Goal: Task Accomplishment & Management: Manage account settings

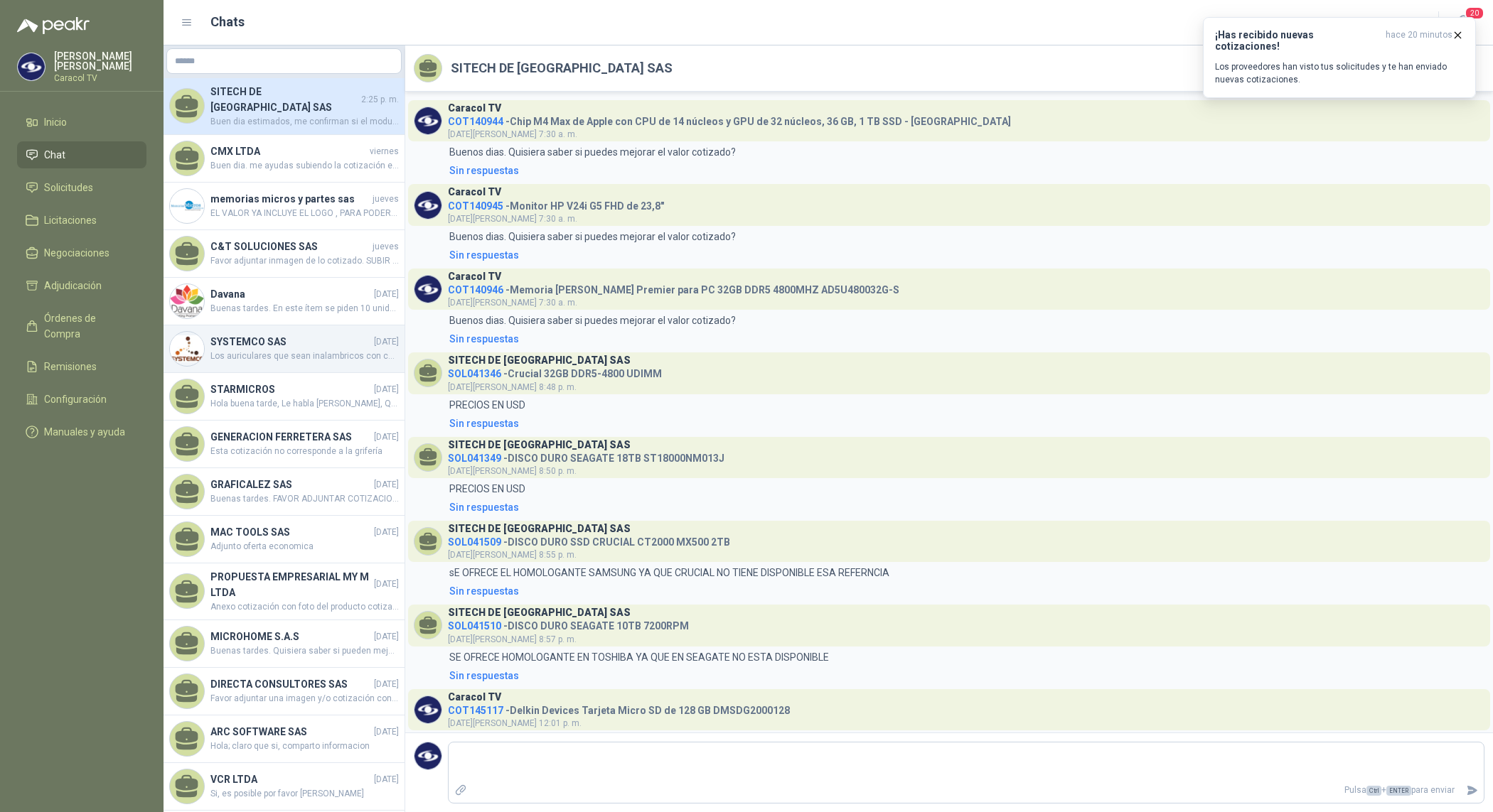
scroll to position [127, 0]
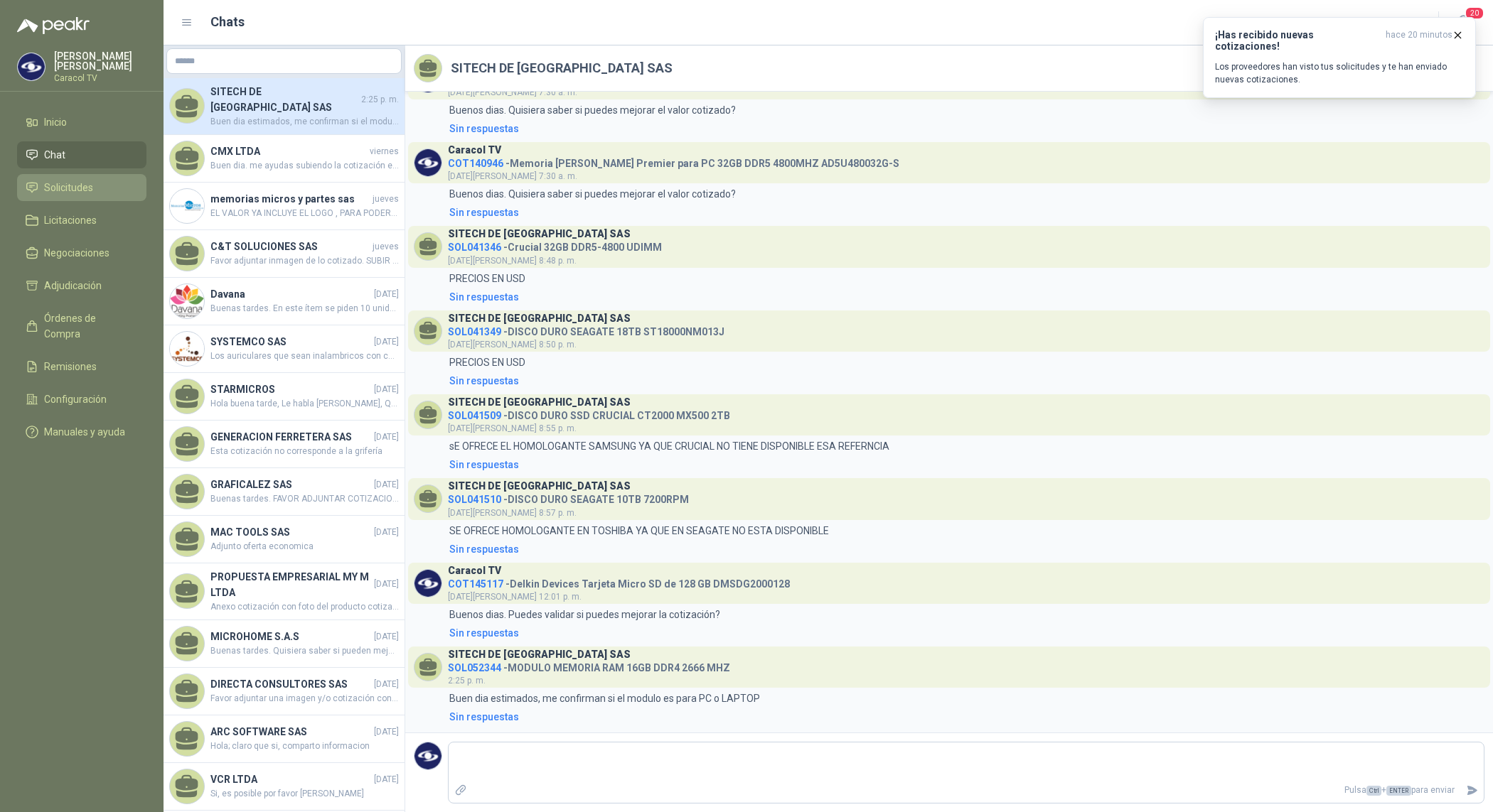
click at [72, 183] on span "Solicitudes" at bounding box center [68, 187] width 49 height 15
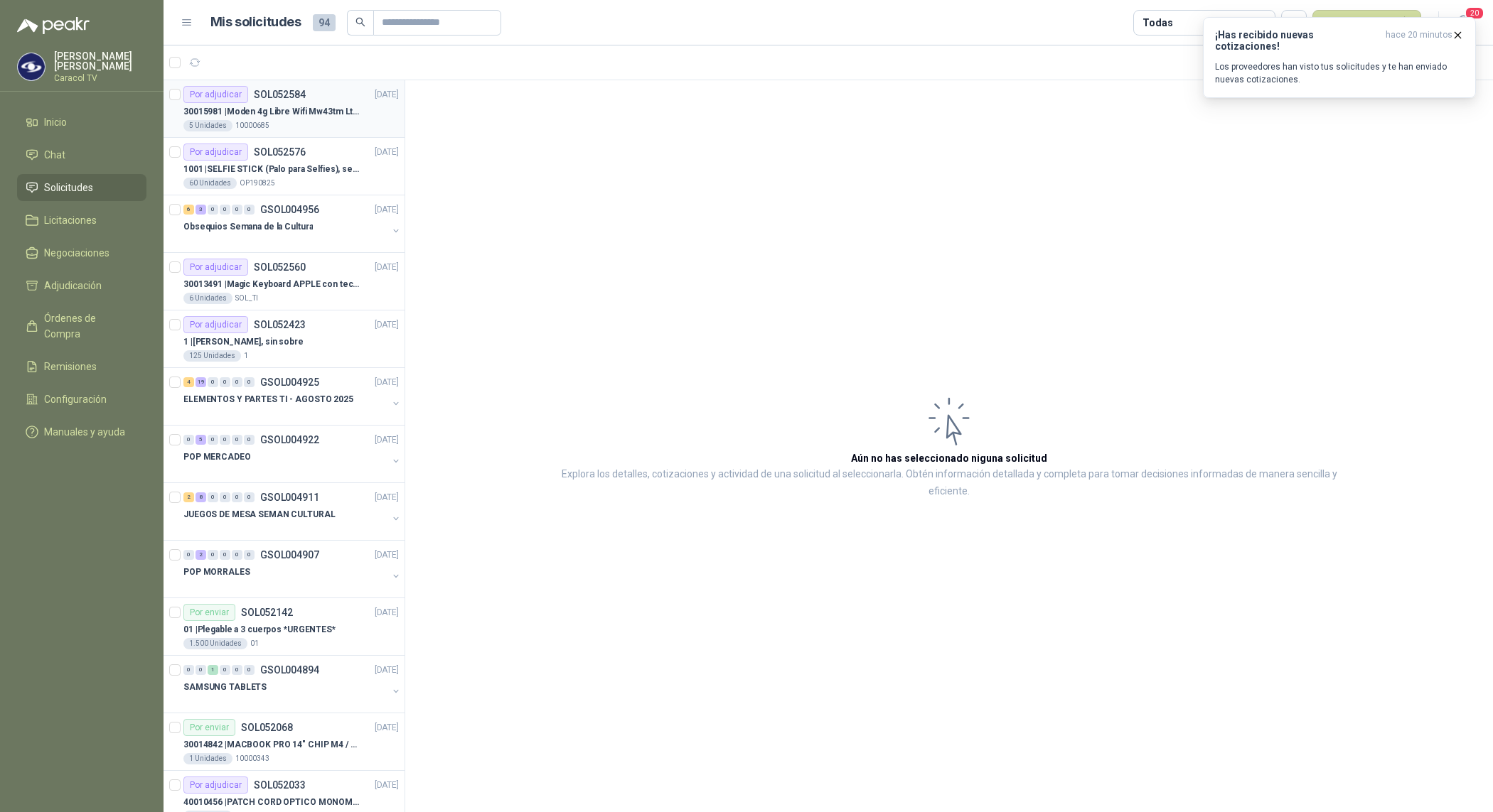
click at [285, 107] on p "30015981 | Moden 4g Libre Wifi Mw43tm Lte Router Móvil Internet 5ghz" at bounding box center [272, 111] width 177 height 13
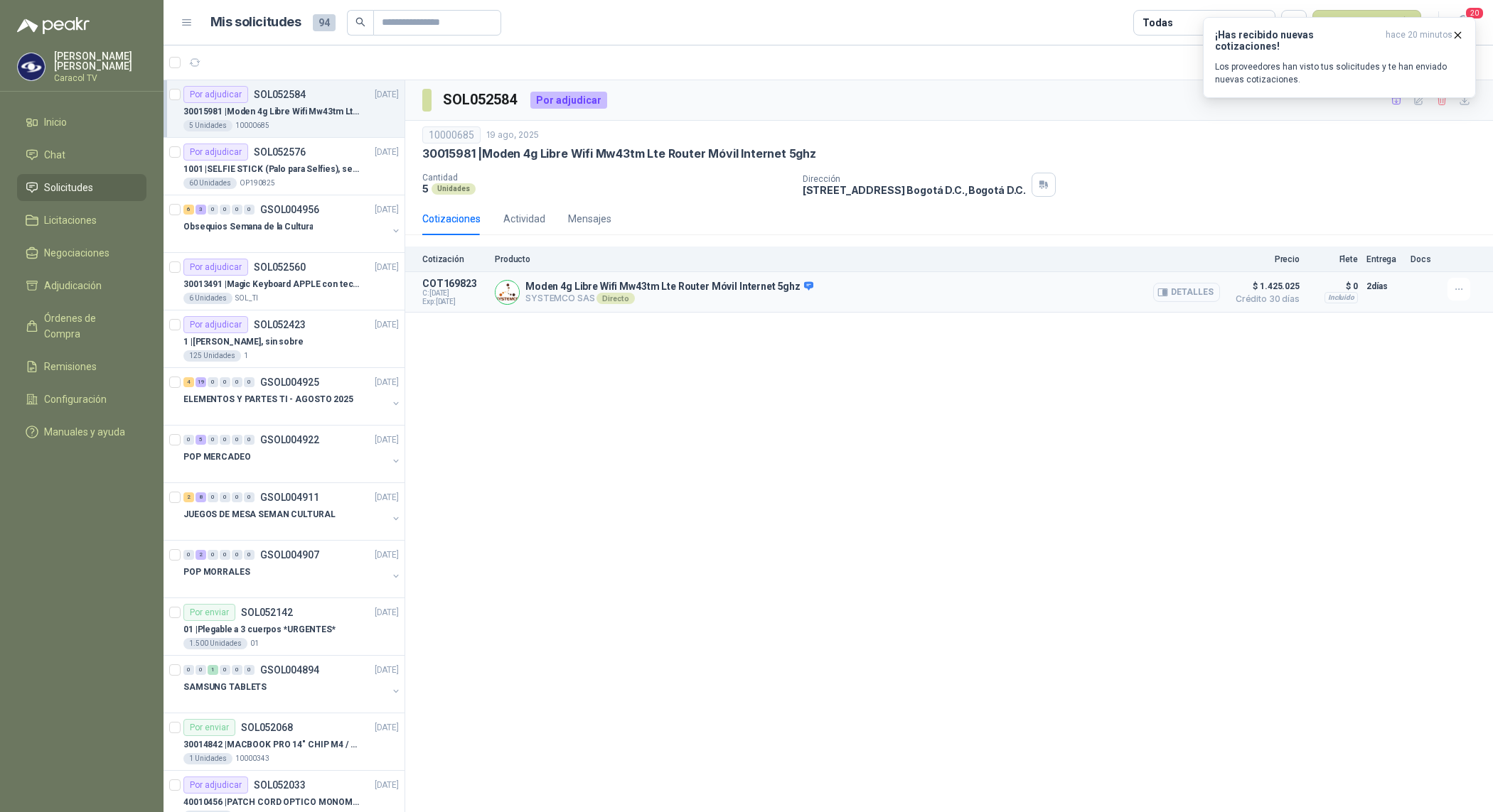
click at [1191, 292] on button "Detalles" at bounding box center [1186, 292] width 67 height 19
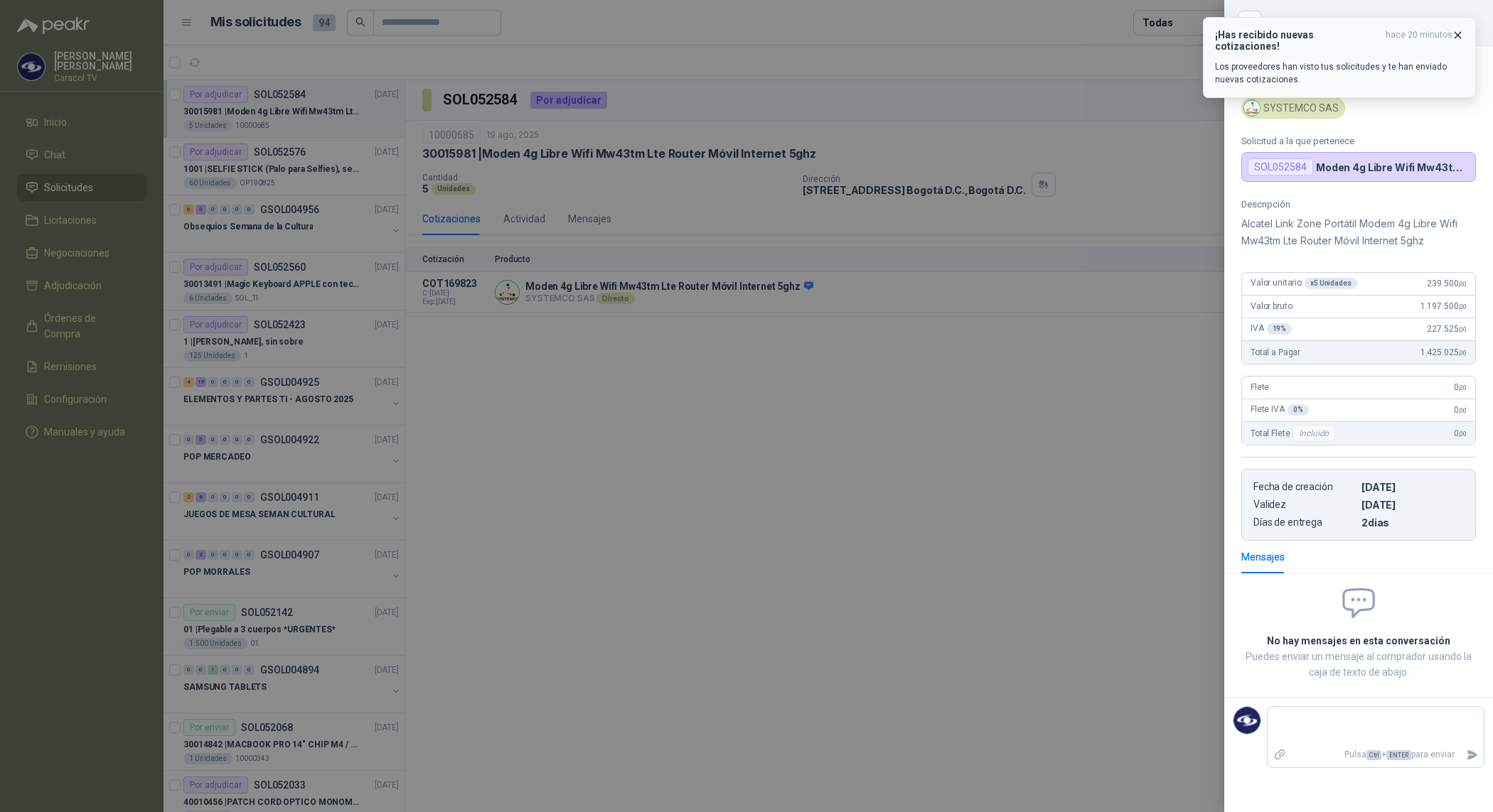
click at [1280, 45] on div "¡Has recibido nuevas cotizaciones! hace 20 minutos Los proveedores han visto tu…" at bounding box center [1339, 58] width 249 height 57
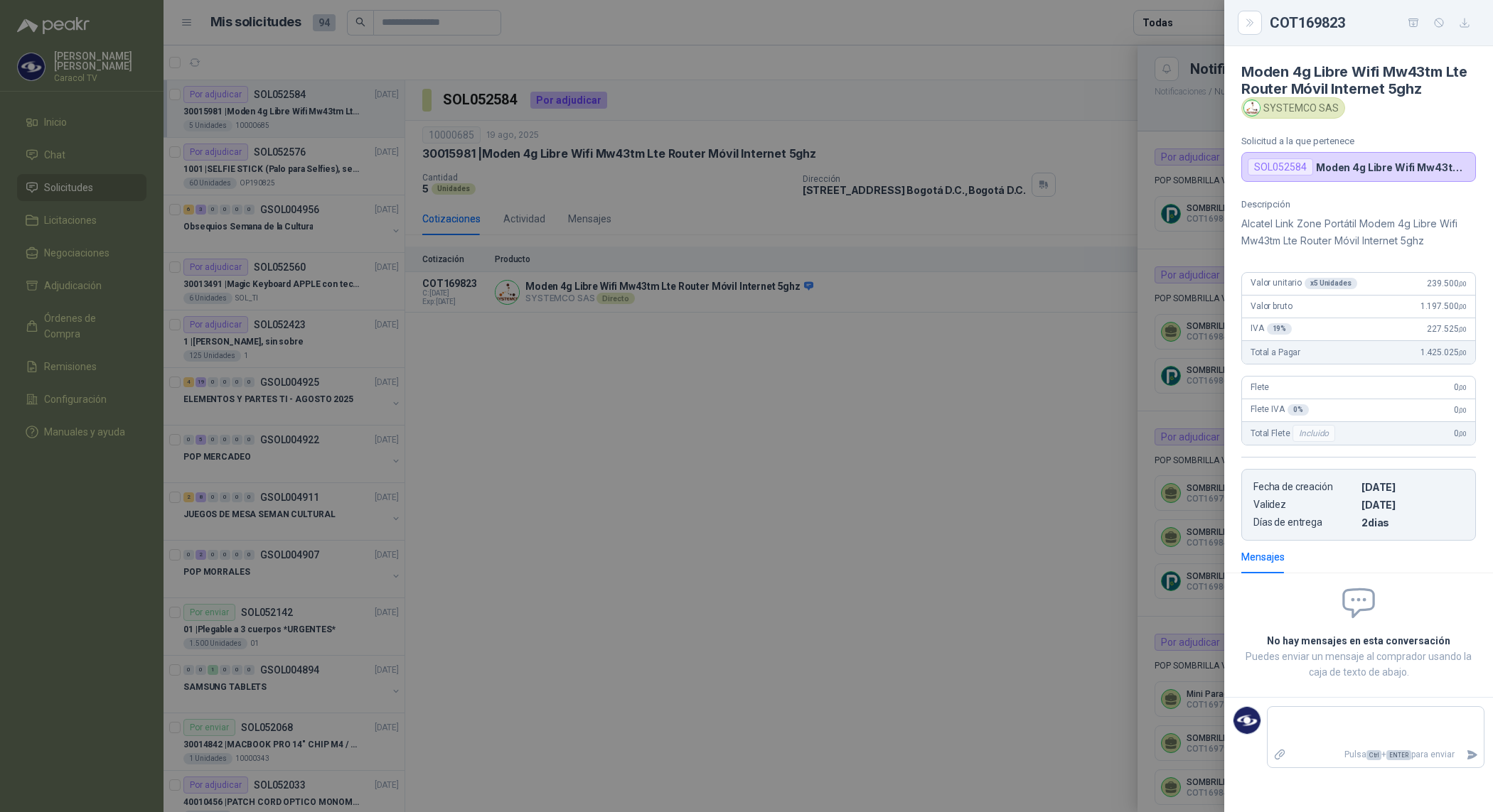
click at [1163, 116] on div at bounding box center [746, 406] width 1493 height 812
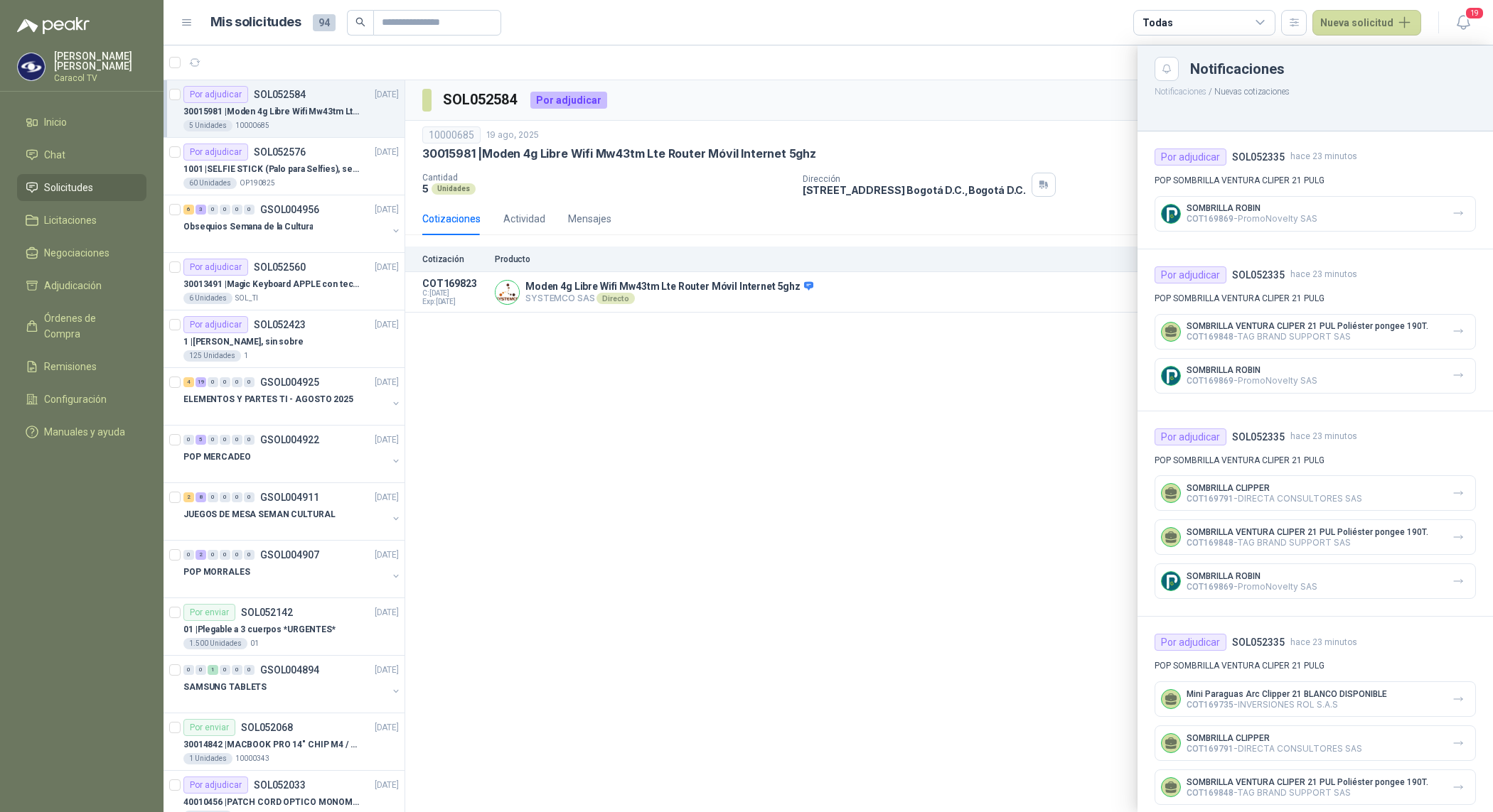
click at [286, 172] on div at bounding box center [828, 428] width 1329 height 766
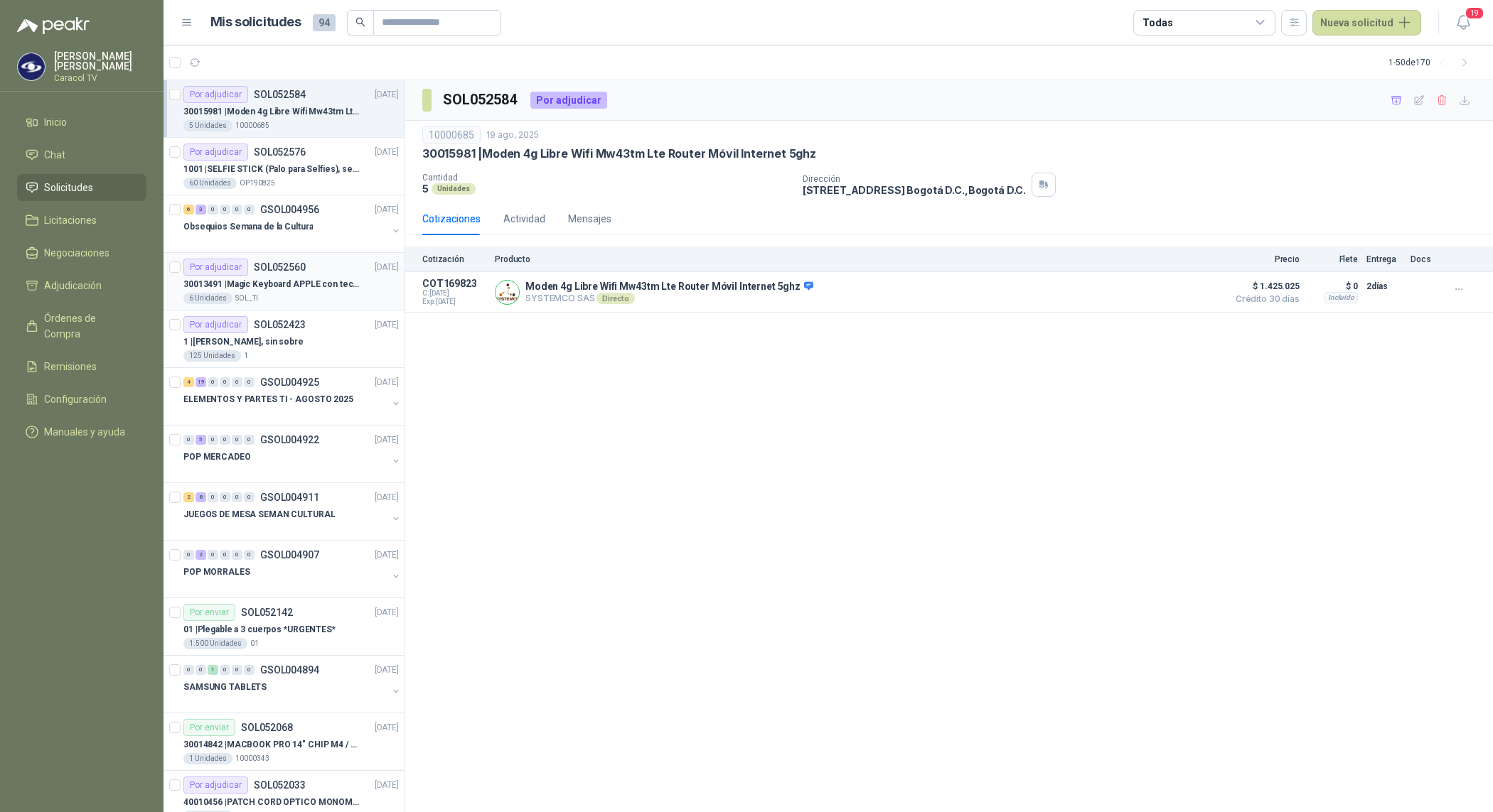
click at [302, 292] on p "30013491 | Magic Keyboard APPLE con teclado númerico en Español Plateado" at bounding box center [272, 284] width 177 height 13
click at [635, 379] on div "SOL052560 Por adjudicar SOL_TI [DATE] 30013491 | Magic Keyboard APPLE con tecla…" at bounding box center [949, 446] width 1088 height 732
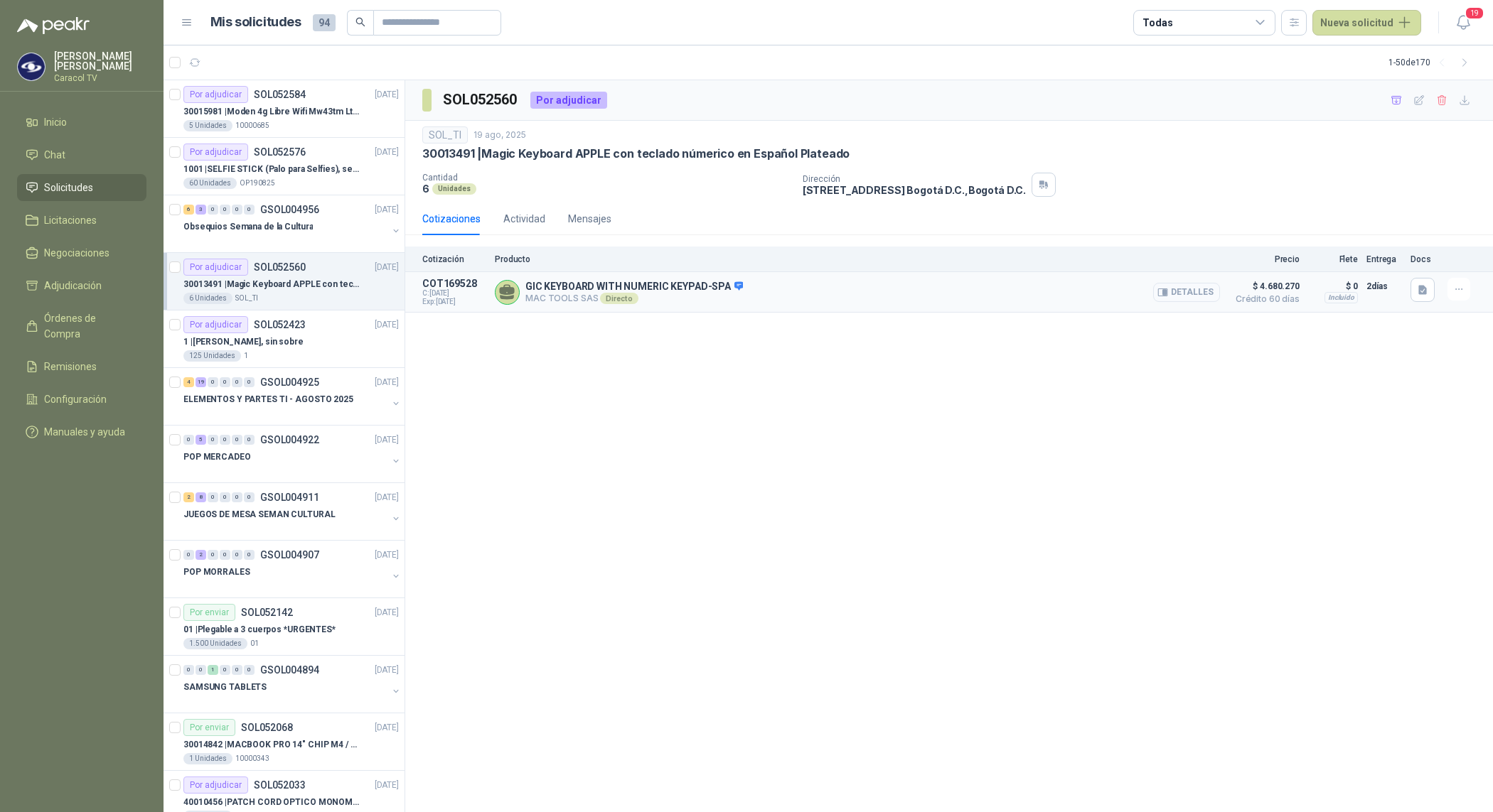
click at [1192, 292] on button "Detalles" at bounding box center [1186, 292] width 67 height 19
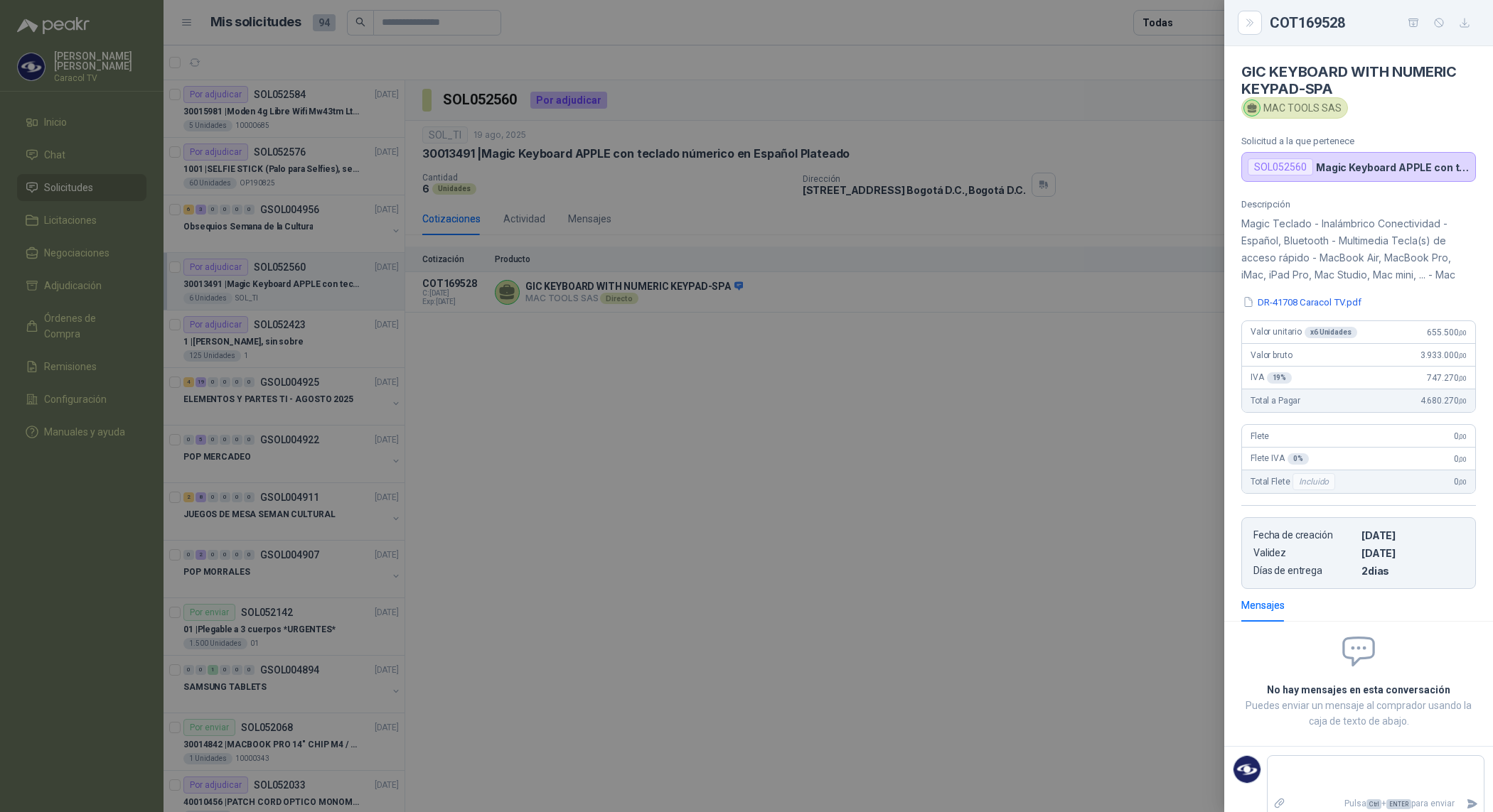
click at [951, 435] on div at bounding box center [746, 406] width 1493 height 812
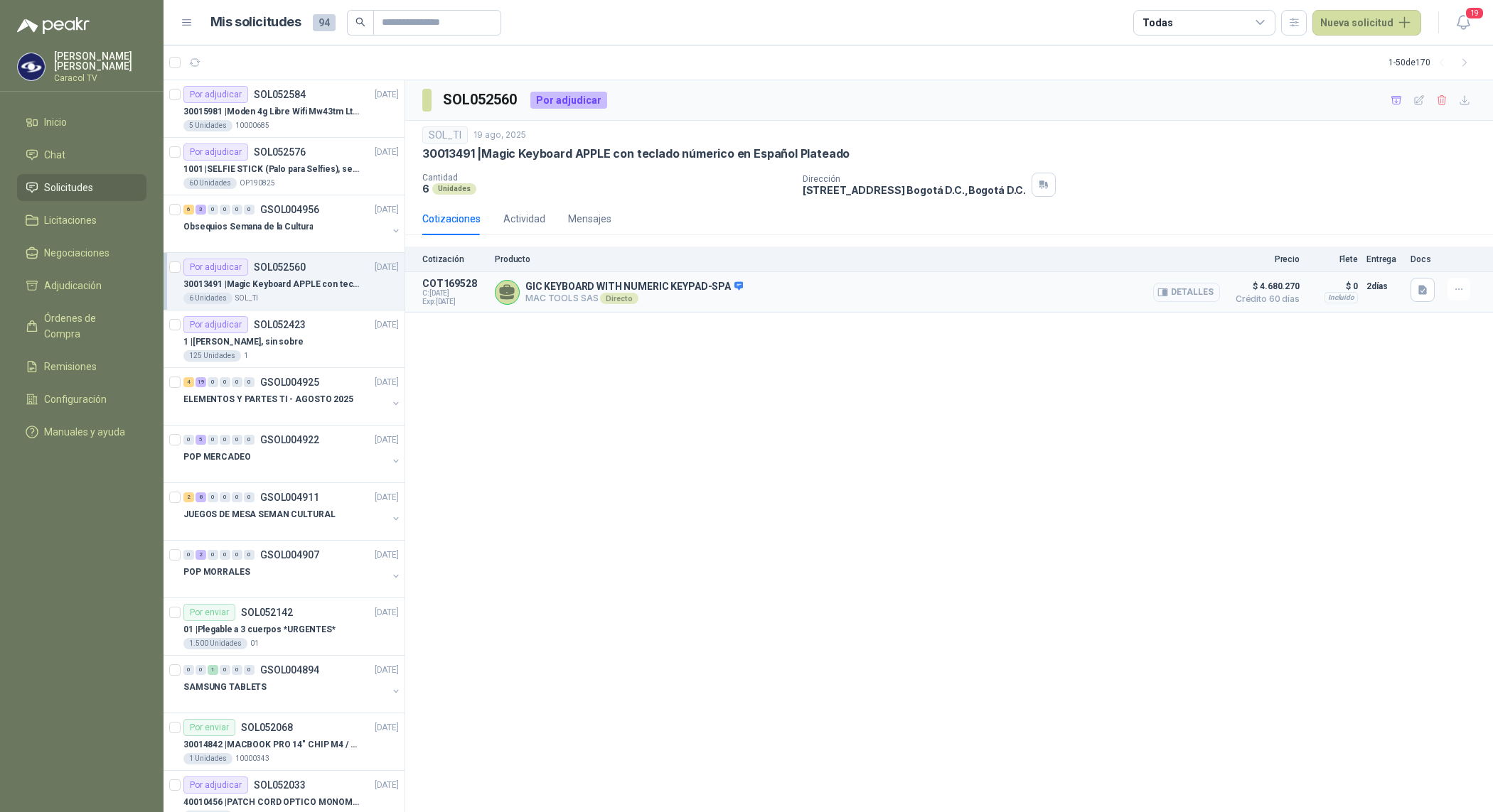
click at [1208, 290] on button "Detalles" at bounding box center [1186, 292] width 67 height 19
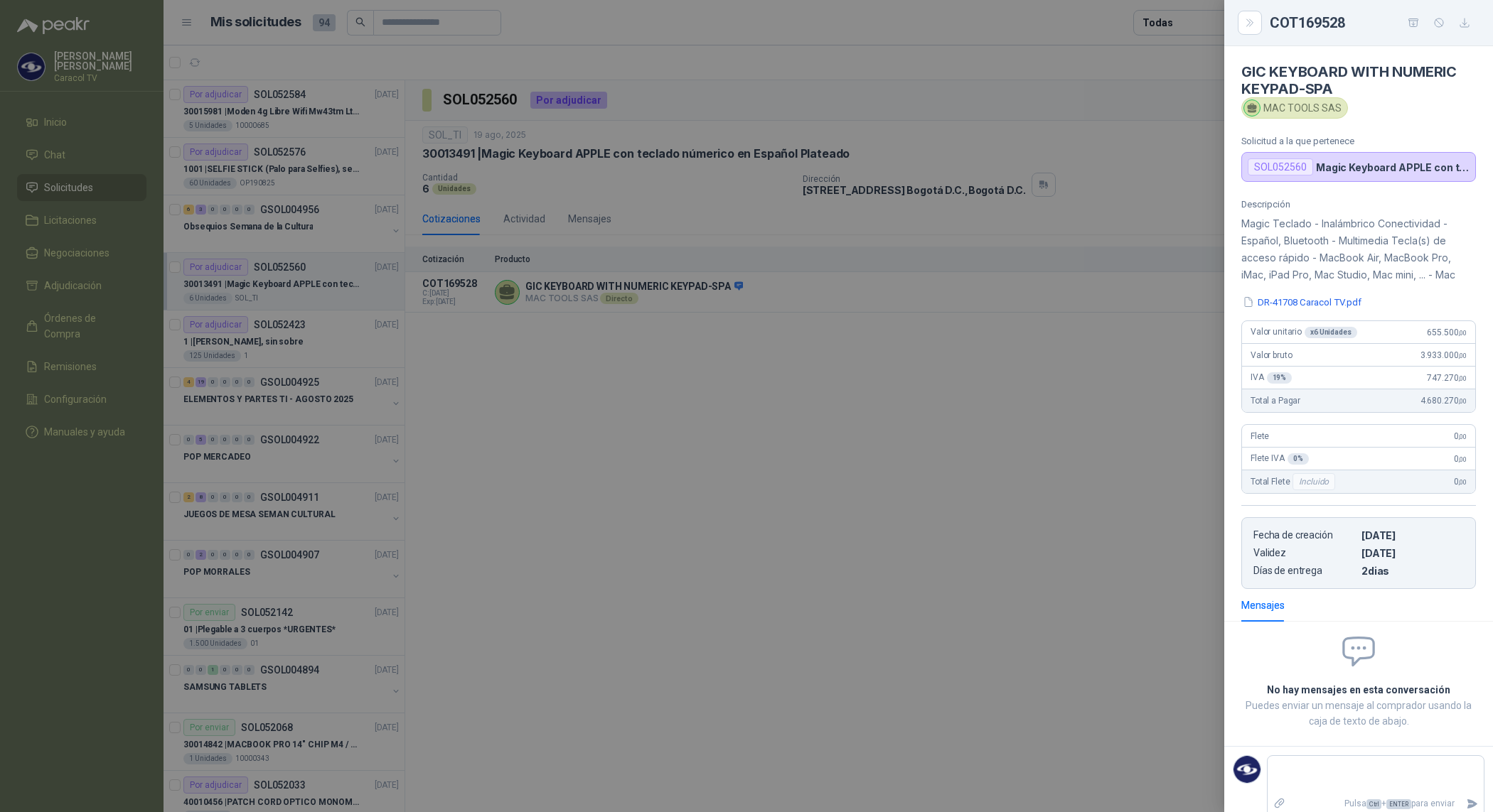
click at [606, 147] on div at bounding box center [746, 406] width 1493 height 812
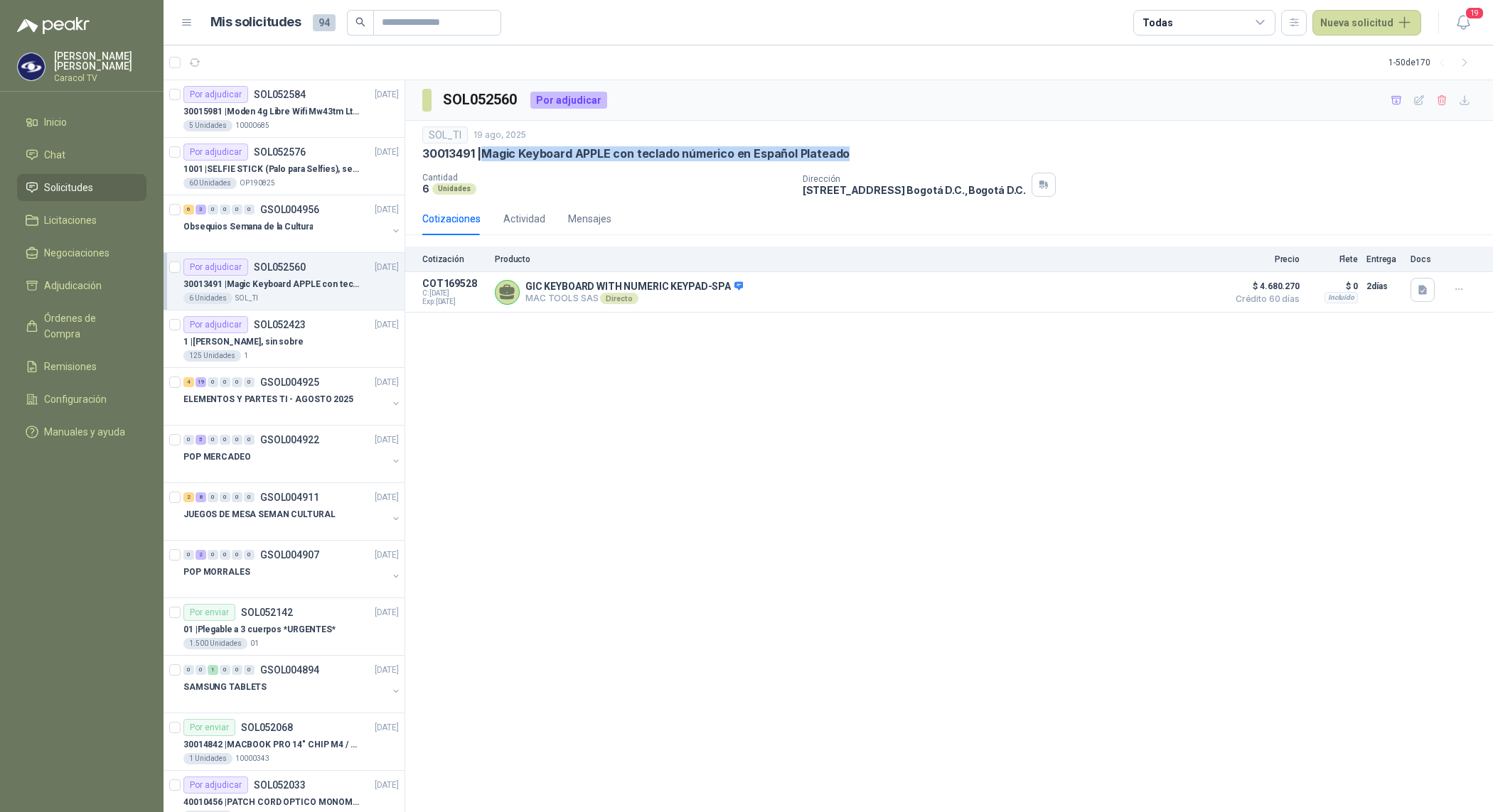
drag, startPoint x: 489, startPoint y: 156, endPoint x: 860, endPoint y: 161, distance: 371.0
click at [860, 161] on div "30013491 | Magic Keyboard APPLE con teclado númerico en Español Plateado" at bounding box center [949, 153] width 1054 height 15
copy p "Magic Keyboard APPLE con teclado númerico en Español Plateado"
click at [1188, 295] on button "Detalles" at bounding box center [1186, 292] width 67 height 19
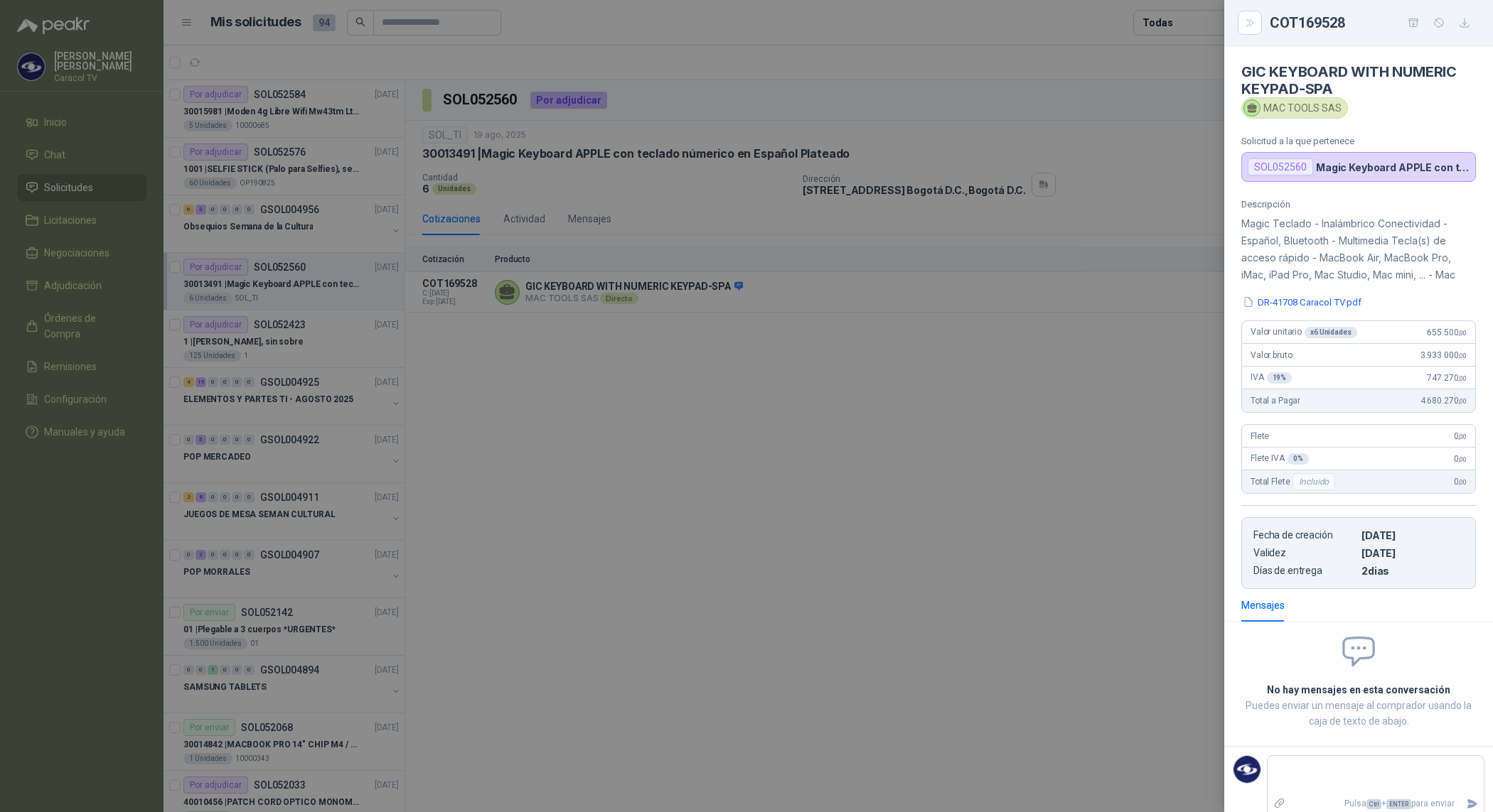
click at [616, 438] on div at bounding box center [746, 406] width 1493 height 812
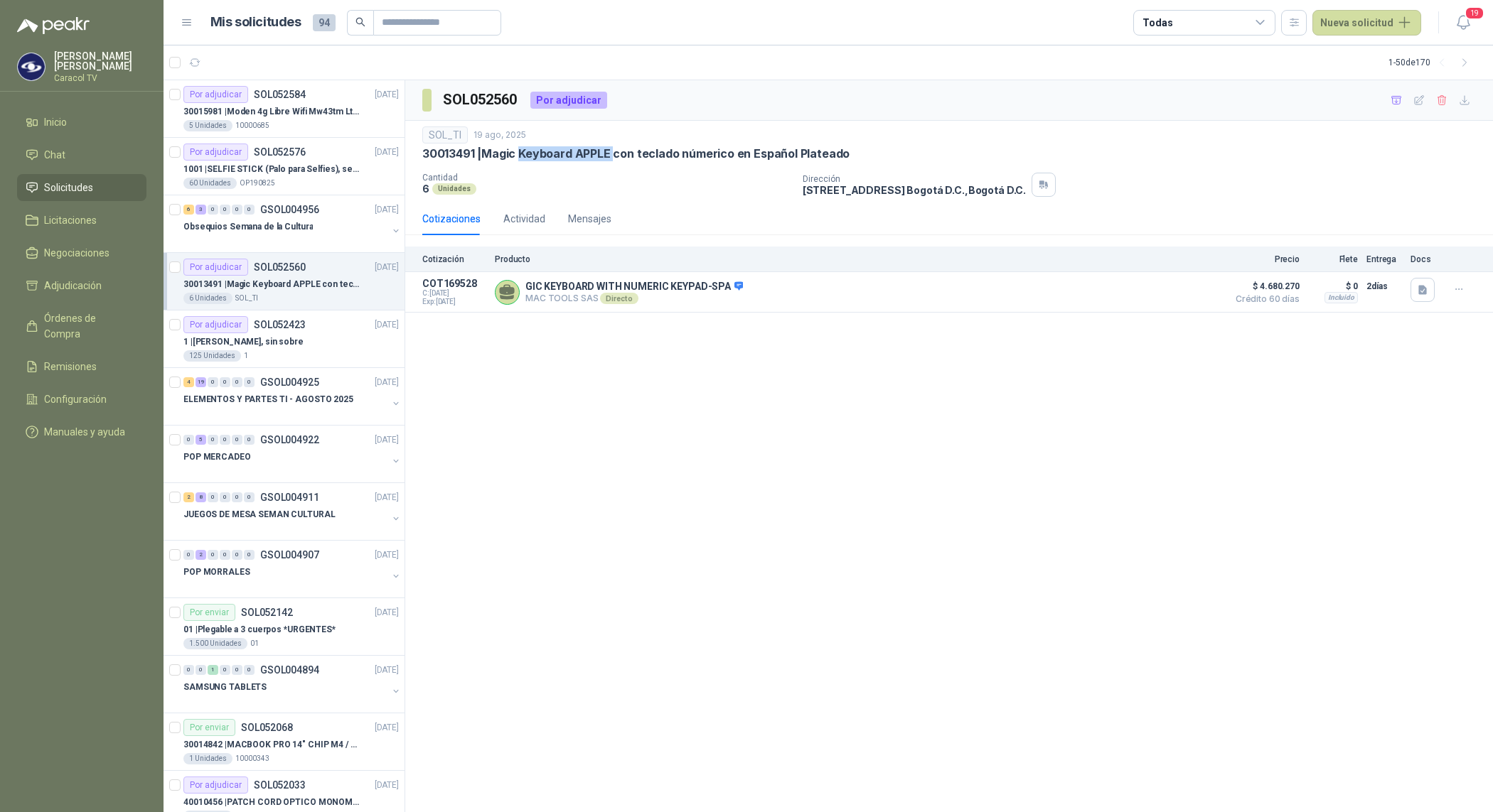
drag, startPoint x: 521, startPoint y: 148, endPoint x: 617, endPoint y: 153, distance: 96.1
click at [617, 153] on p "30013491 | Magic Keyboard APPLE con teclado númerico en Español Plateado" at bounding box center [636, 153] width 427 height 15
copy p "Keyboard APPLE"
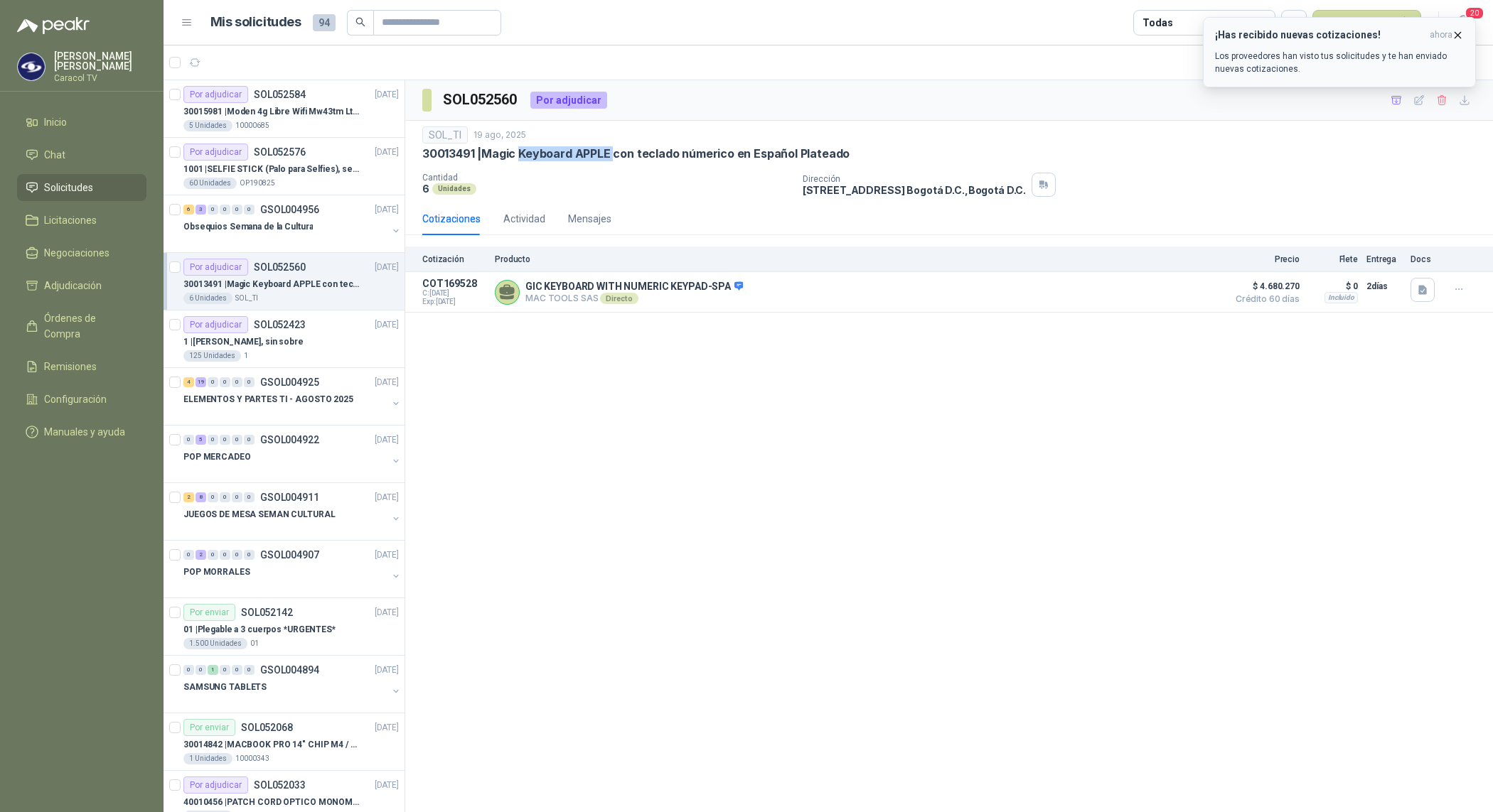
click at [1266, 57] on p "Los proveedores han visto tus solicitudes y te han enviado nuevas cotizaciones." at bounding box center [1339, 62] width 249 height 26
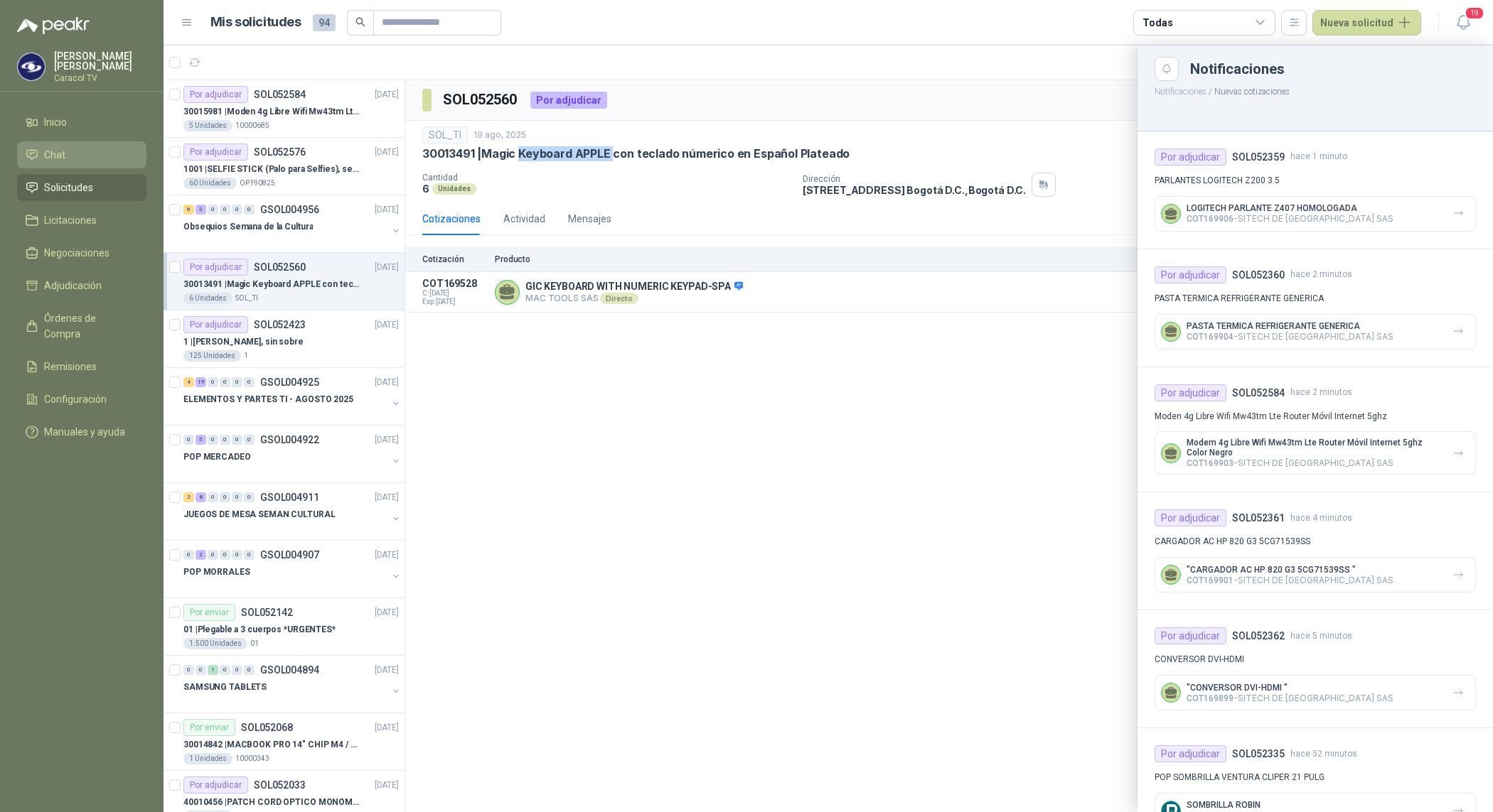
click at [66, 161] on li "Chat" at bounding box center [81, 155] width 112 height 15
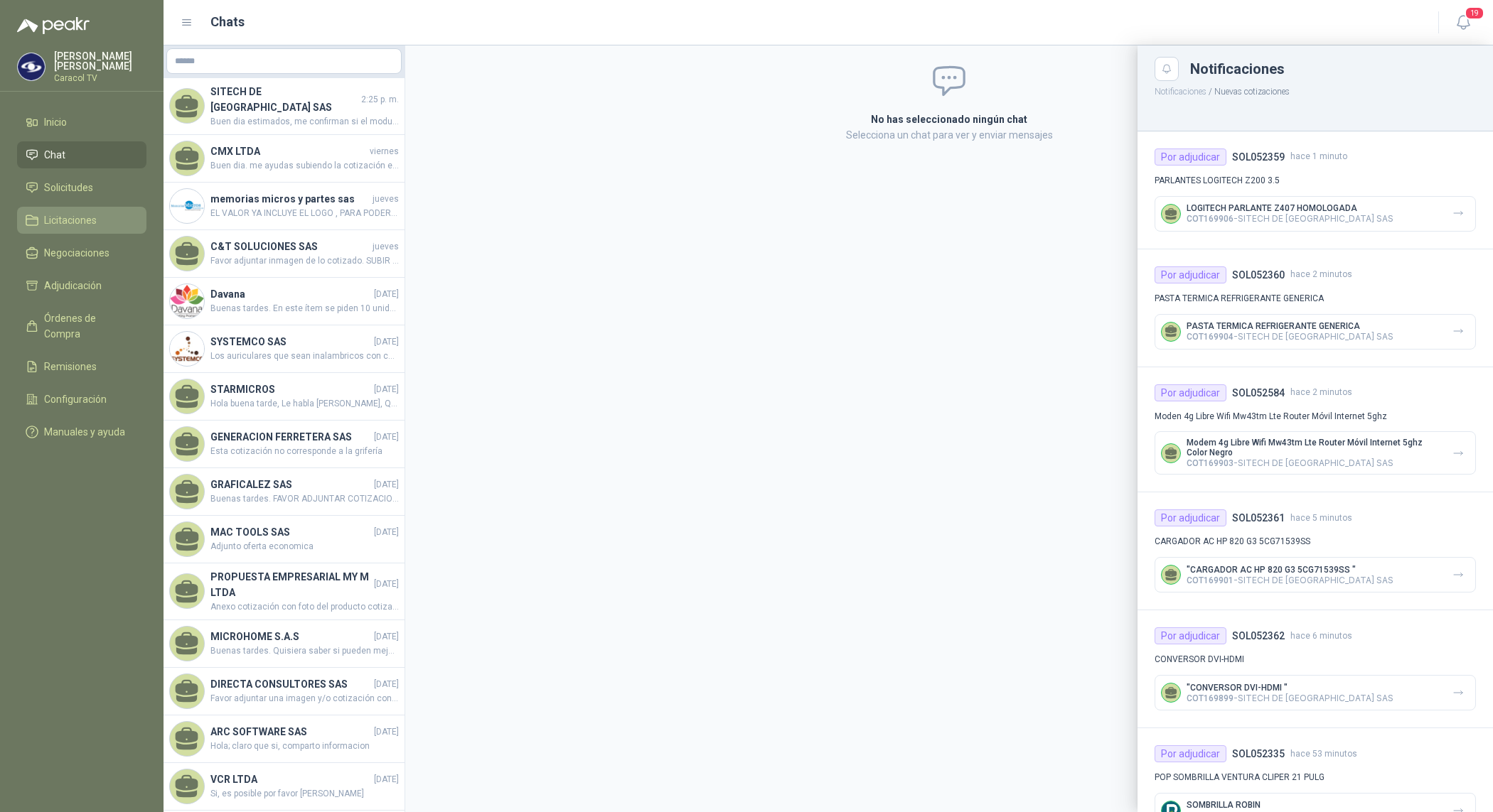
click at [86, 210] on link "Licitaciones" at bounding box center [81, 220] width 129 height 27
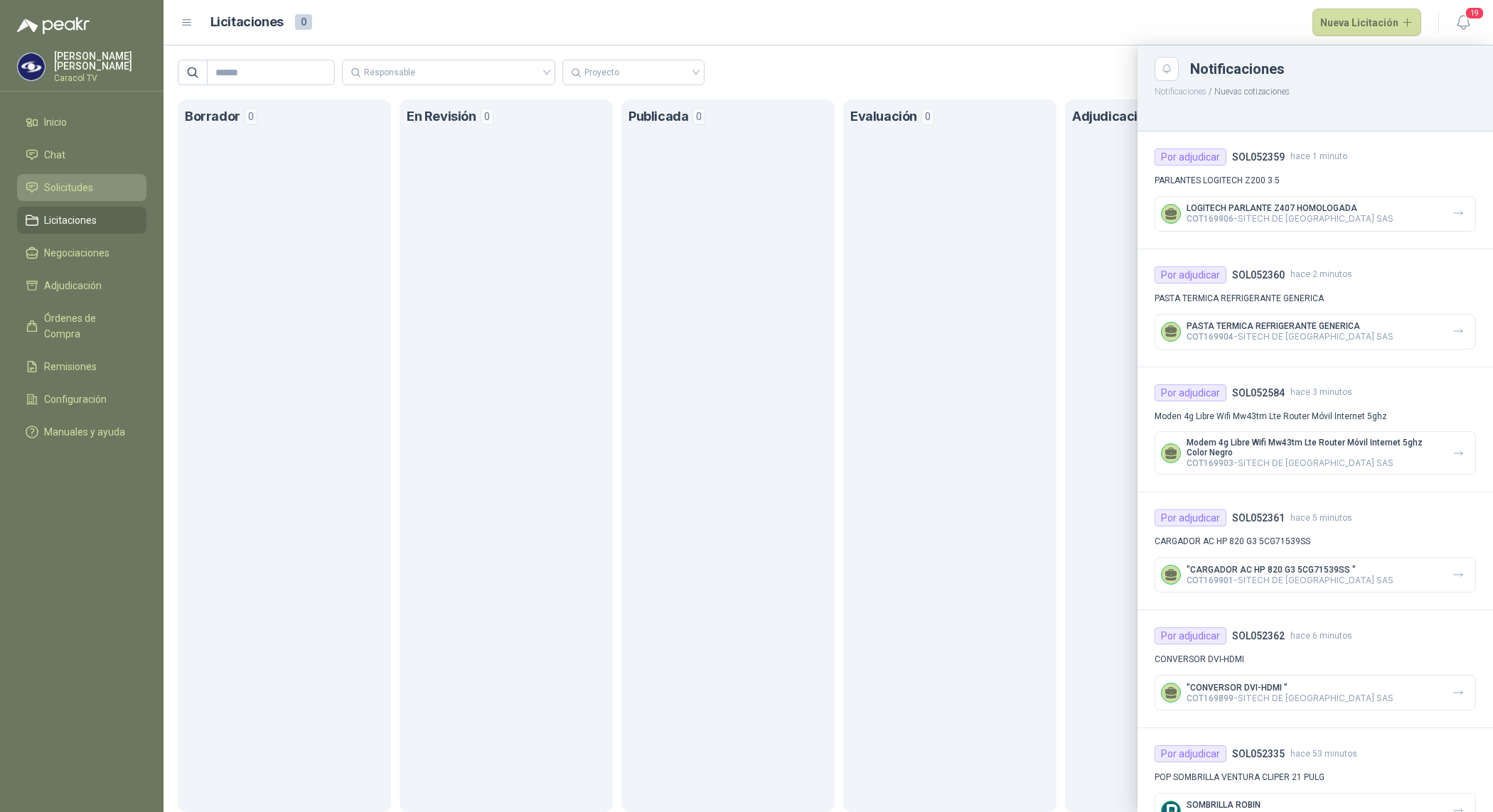
click at [72, 192] on span "Solicitudes" at bounding box center [68, 187] width 49 height 15
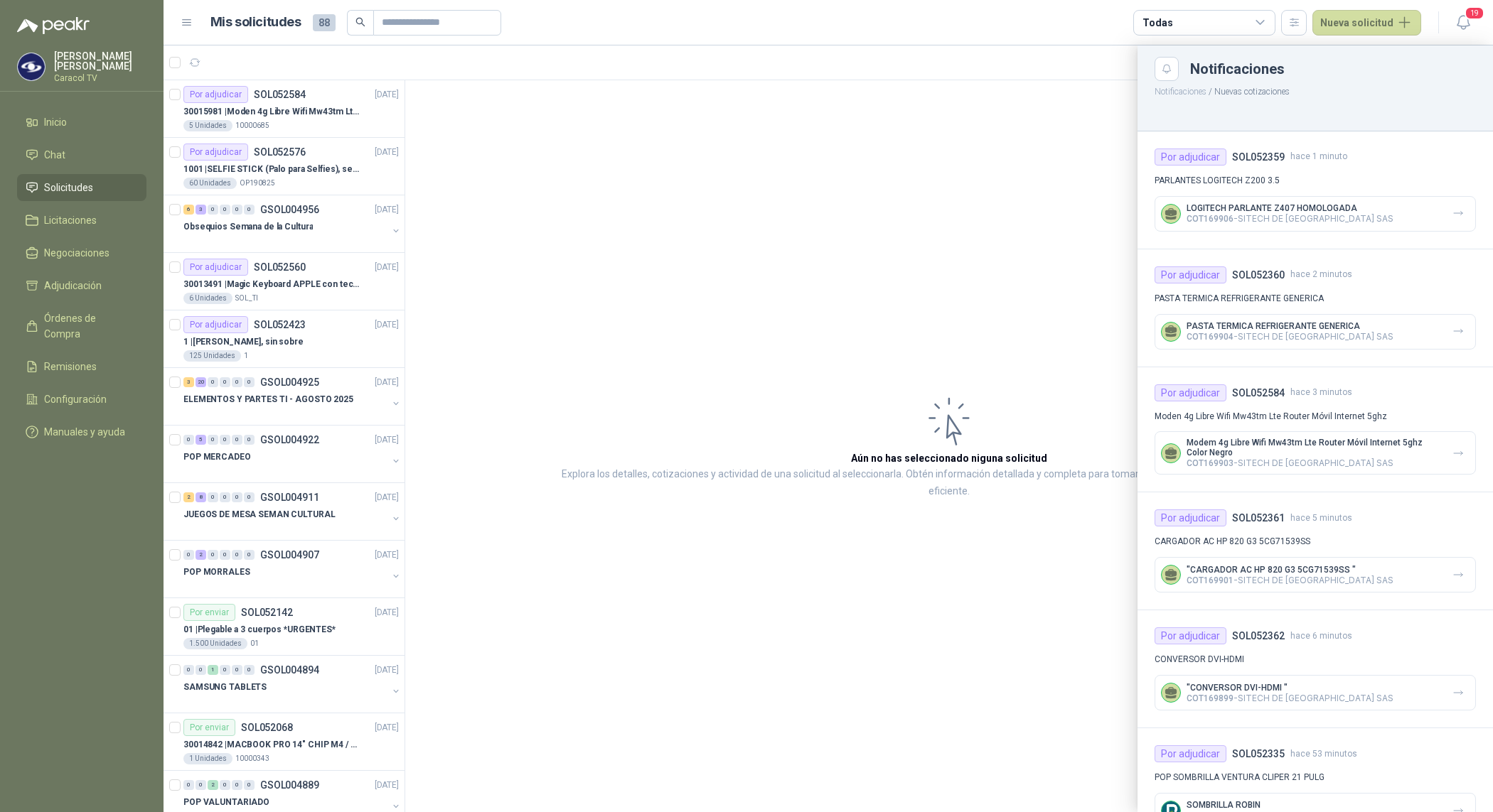
click at [313, 136] on div at bounding box center [828, 428] width 1329 height 766
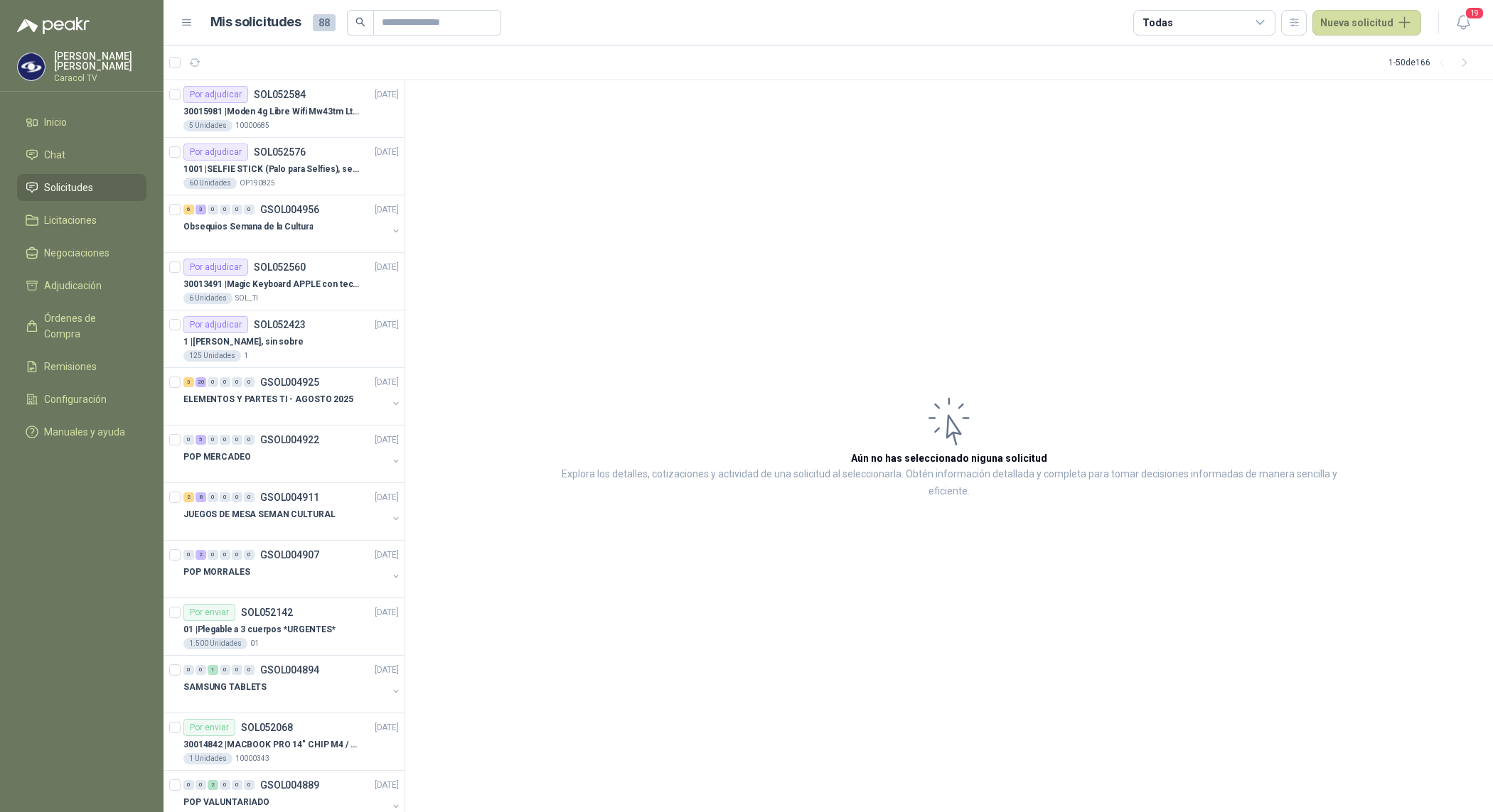
click at [311, 121] on div "5 Unidades 10000685" at bounding box center [291, 125] width 215 height 12
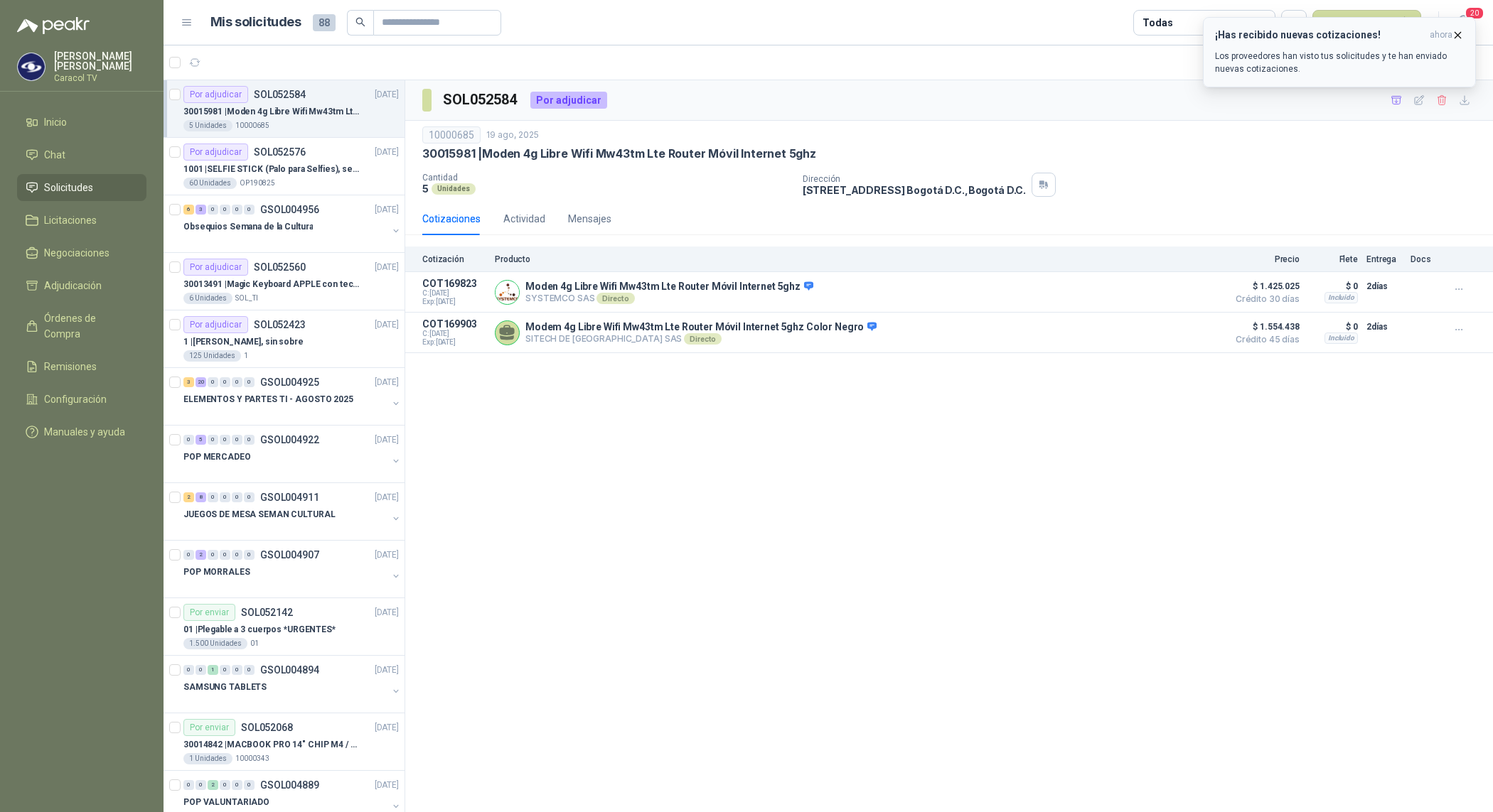
click at [1349, 69] on p "Los proveedores han visto tus solicitudes y te han enviado nuevas cotizaciones." at bounding box center [1339, 62] width 249 height 26
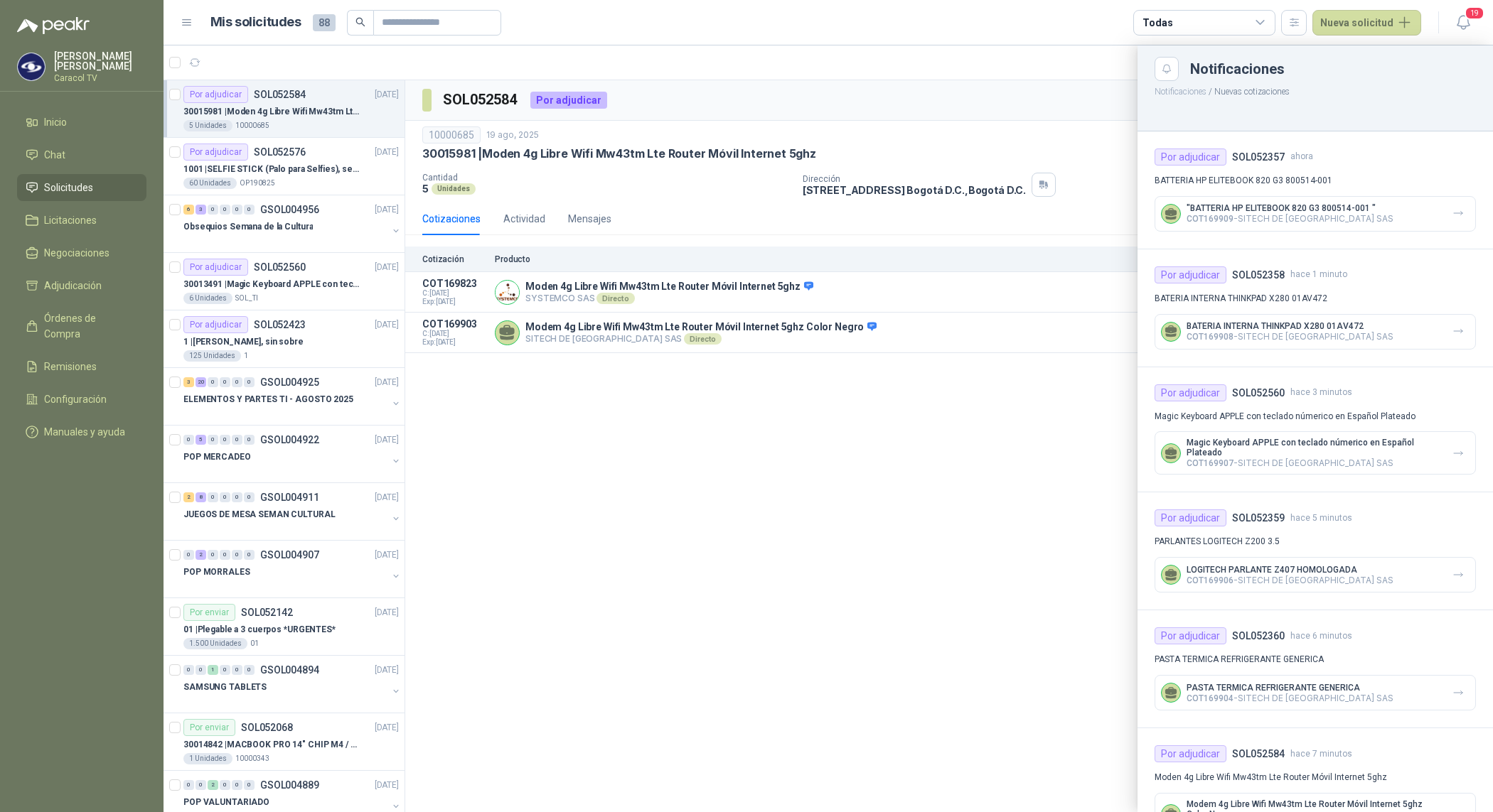
click at [319, 395] on div at bounding box center [828, 428] width 1329 height 766
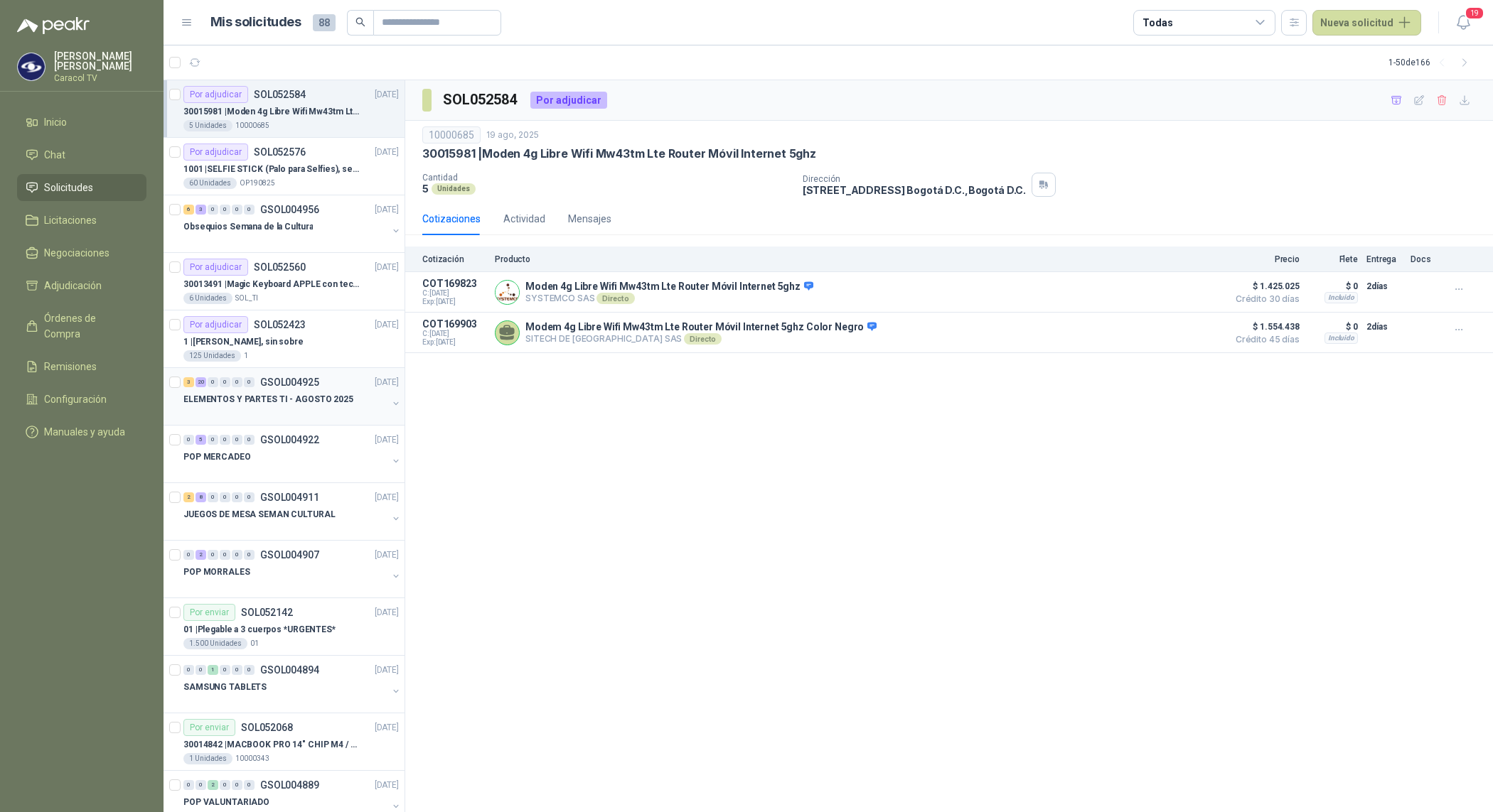
click at [319, 396] on p "ELEMENTOS Y PARTES TI - AGOSTO 2025" at bounding box center [268, 399] width 170 height 13
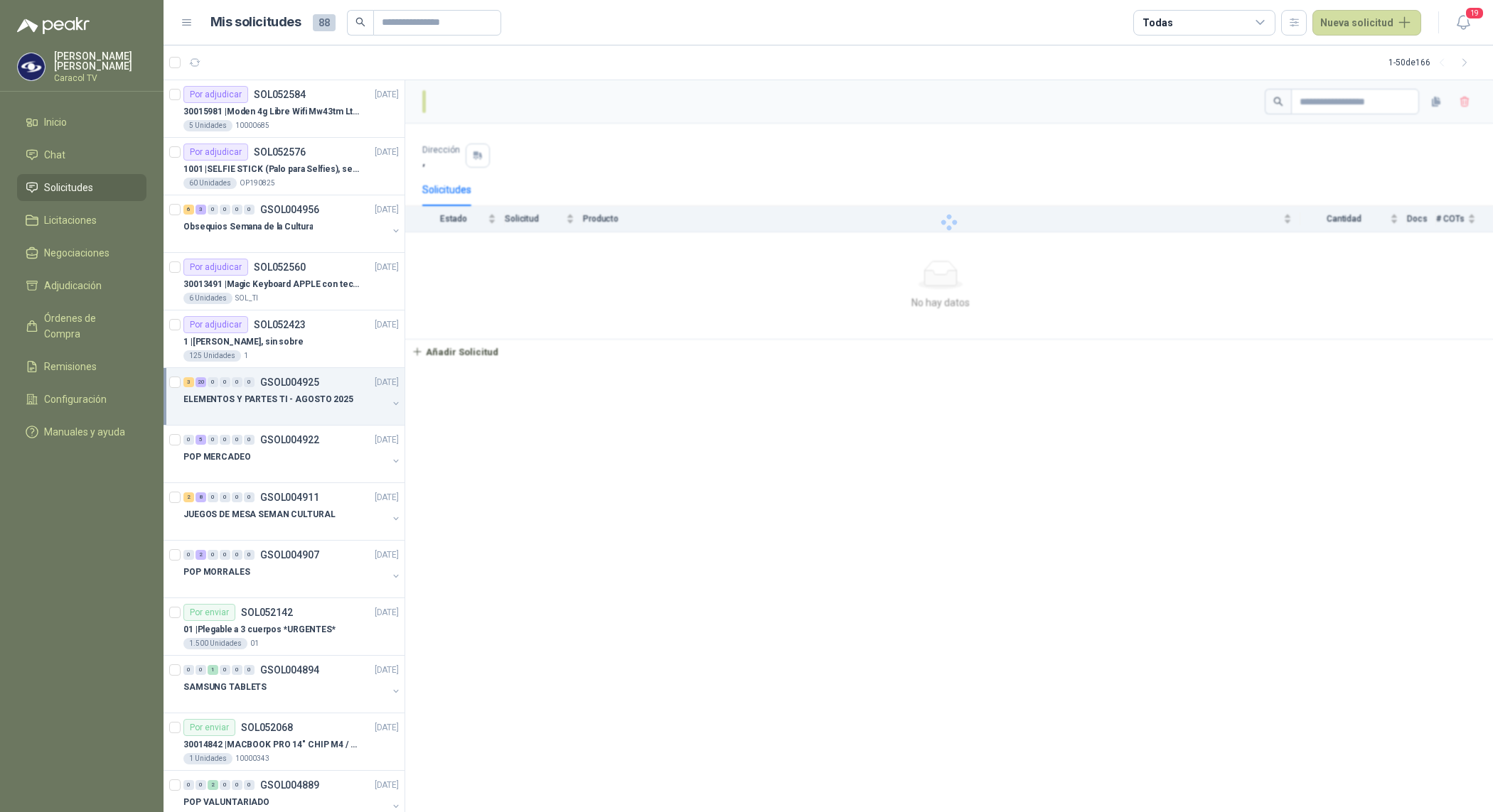
click at [337, 407] on p "ELEMENTOS Y PARTES TI - AGOSTO 2025" at bounding box center [268, 399] width 170 height 13
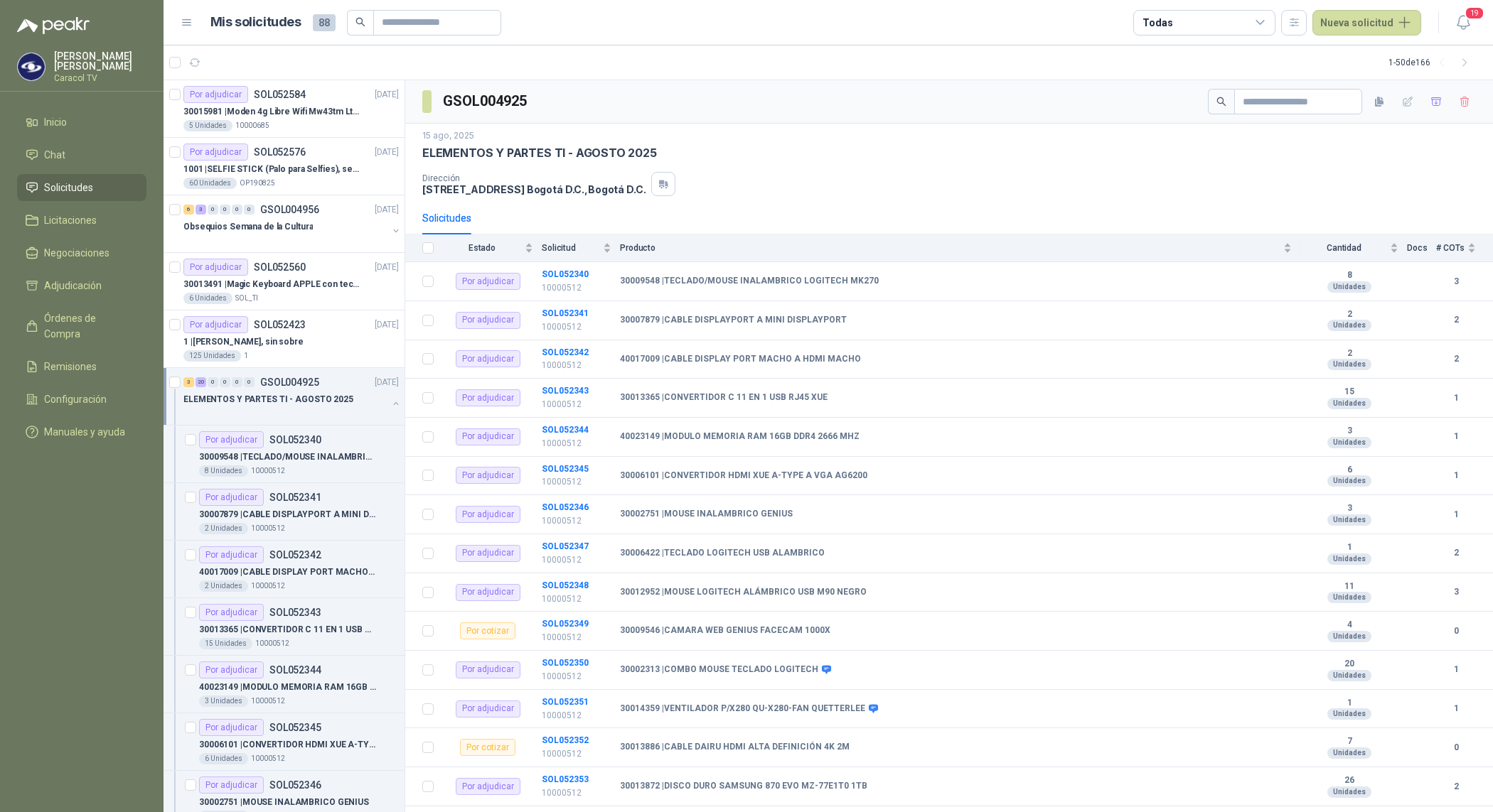
scroll to position [1, 0]
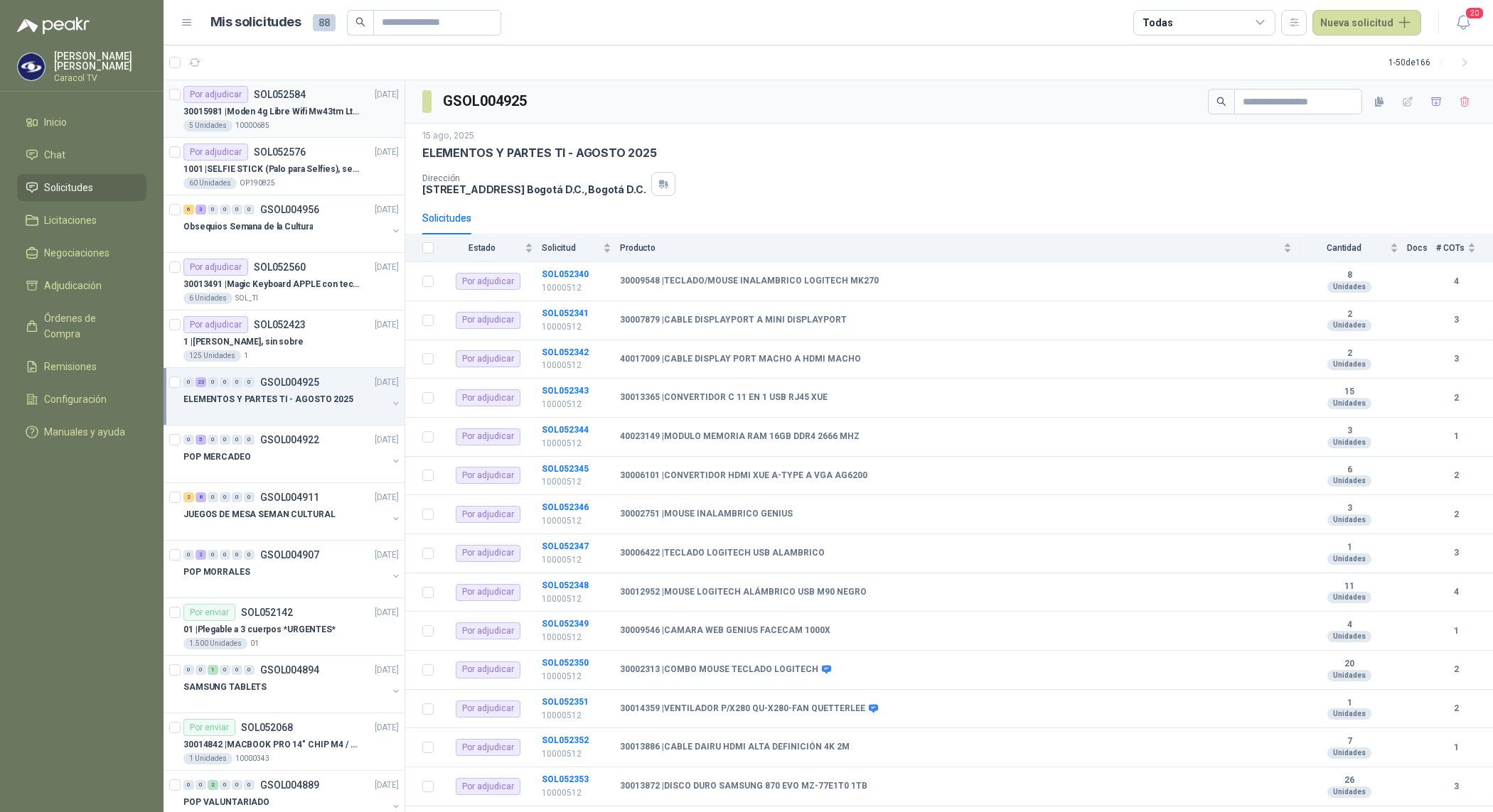
click at [241, 105] on p "30015981 | Moden 4g Libre Wifi Mw43tm Lte Router Móvil Internet 5ghz" at bounding box center [272, 111] width 177 height 13
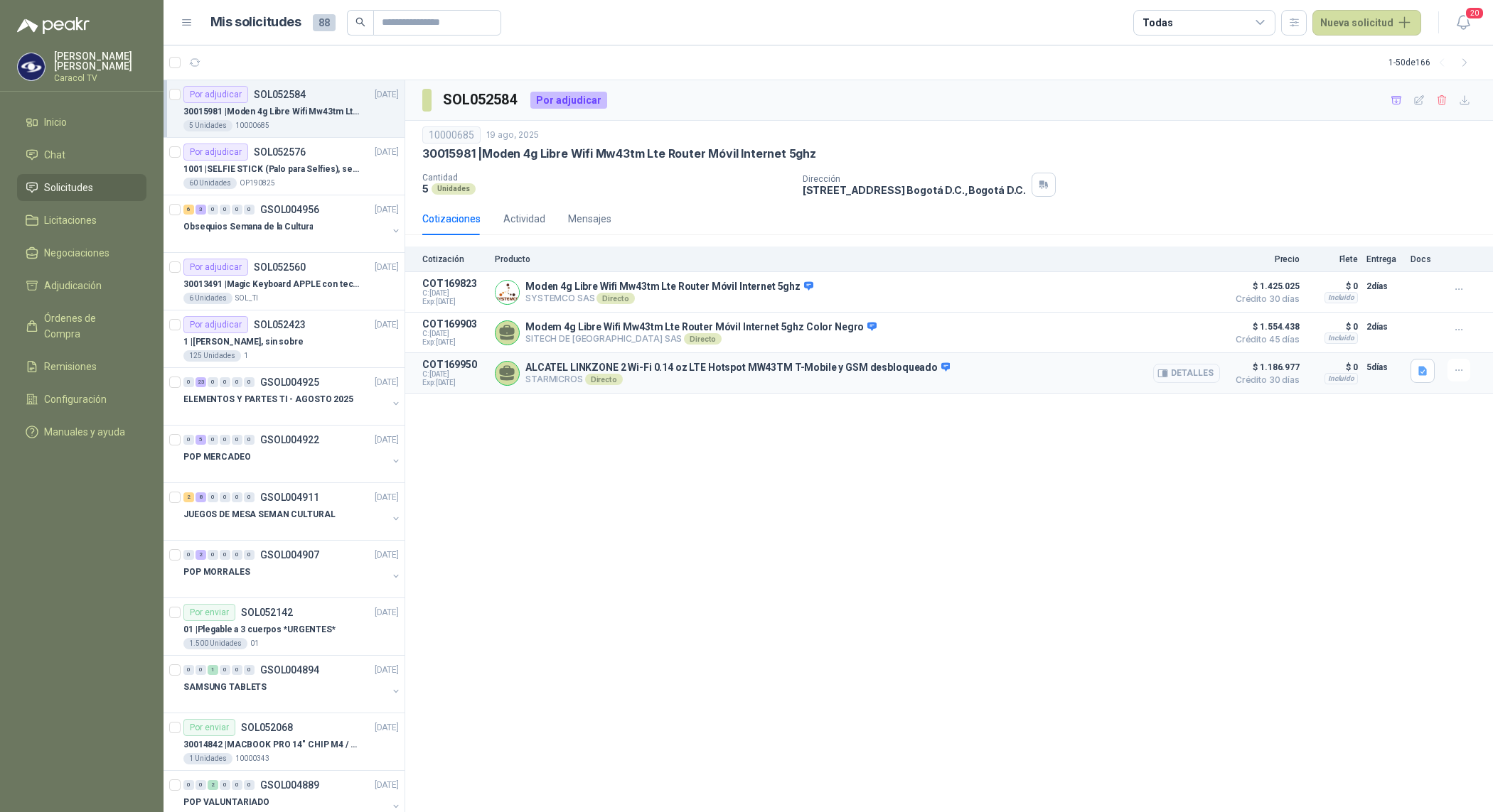
click at [1200, 372] on button "Detalles" at bounding box center [1186, 373] width 67 height 19
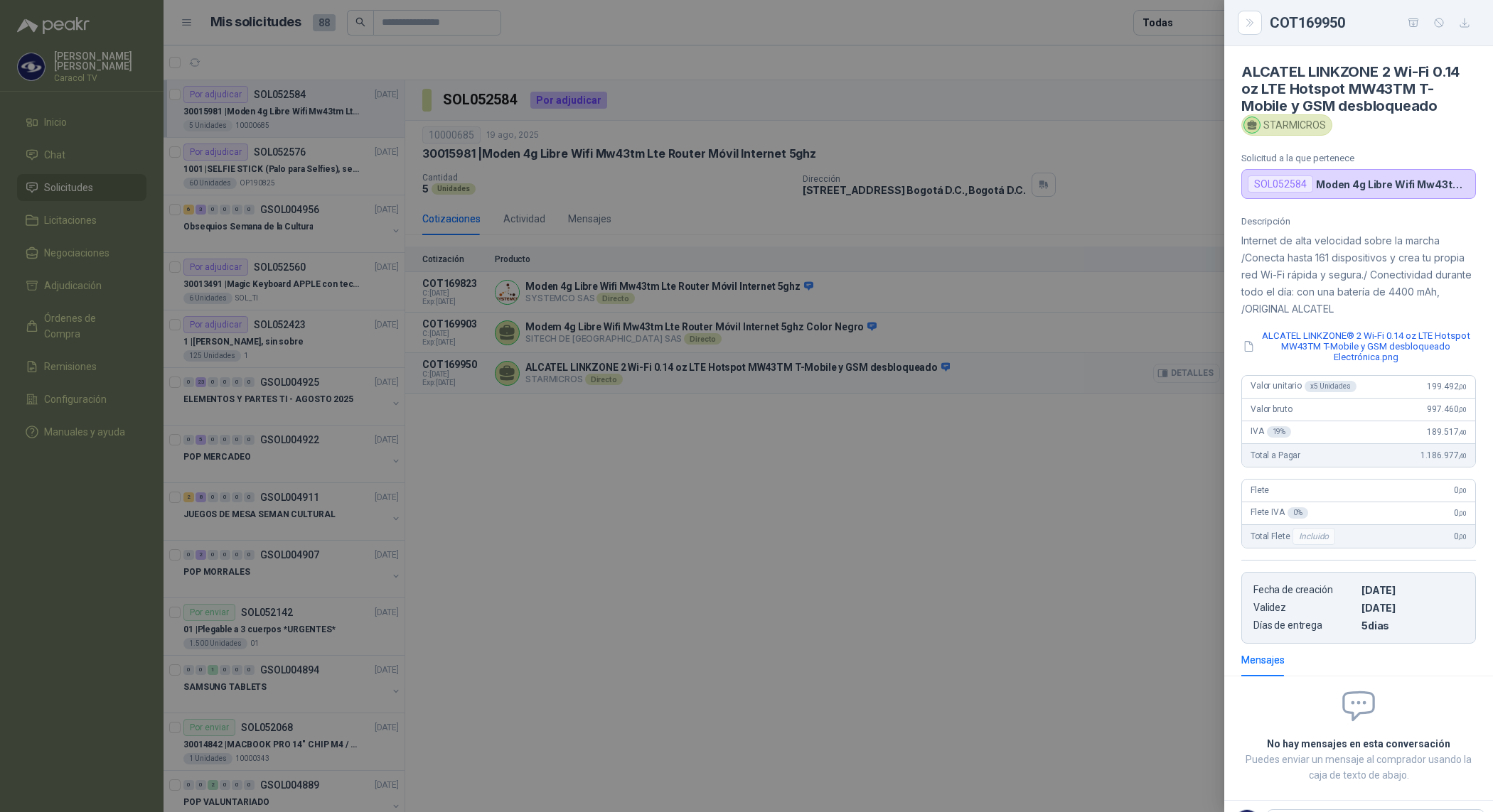
scroll to position [67, 0]
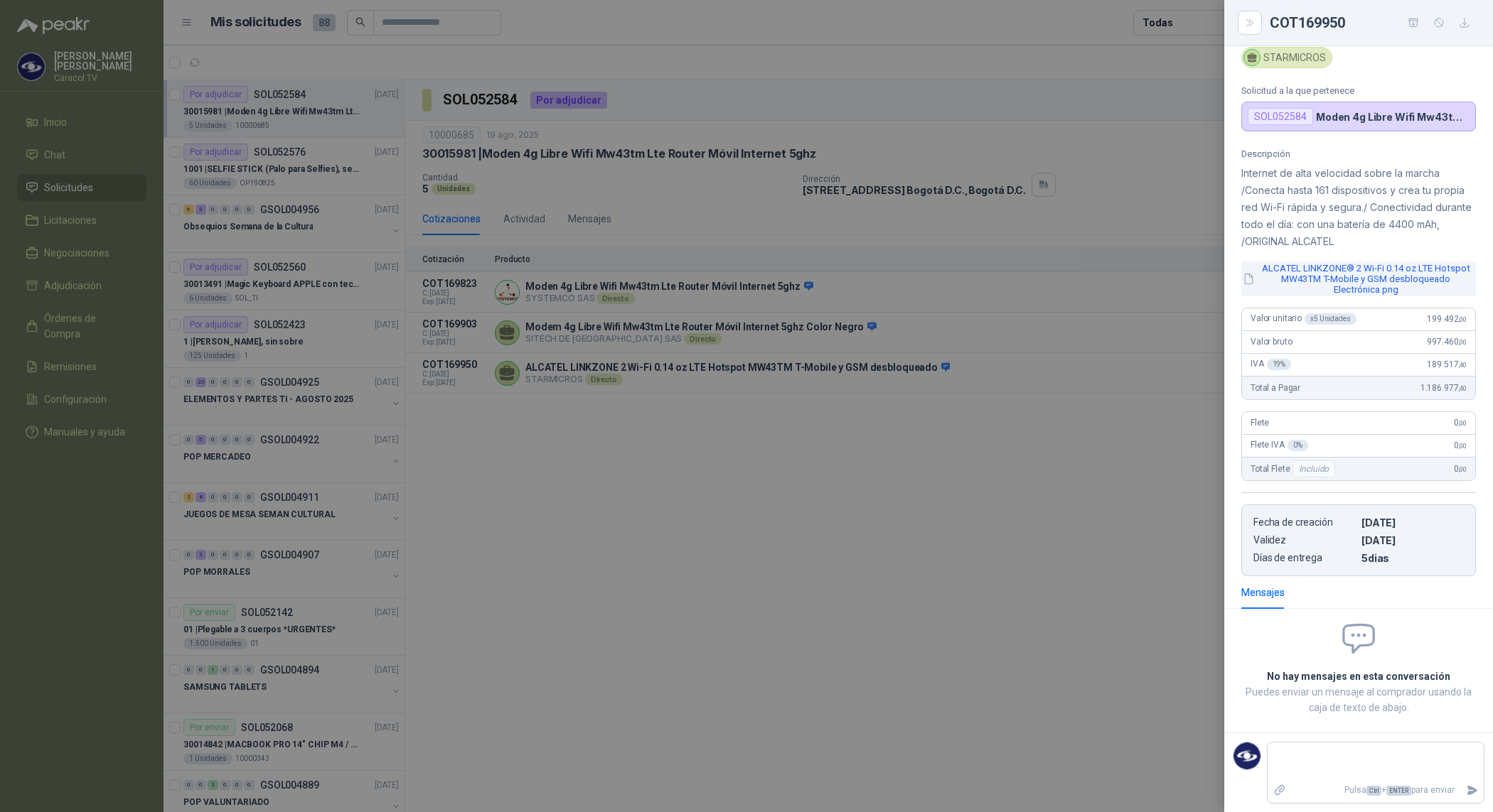
click at [1372, 283] on button "ALCATEL LINKZONE® 2 Wi-Fi 0.14 oz LTE Hotspot MW43TM T-Mobile y GSM desbloquead…" at bounding box center [1358, 278] width 234 height 35
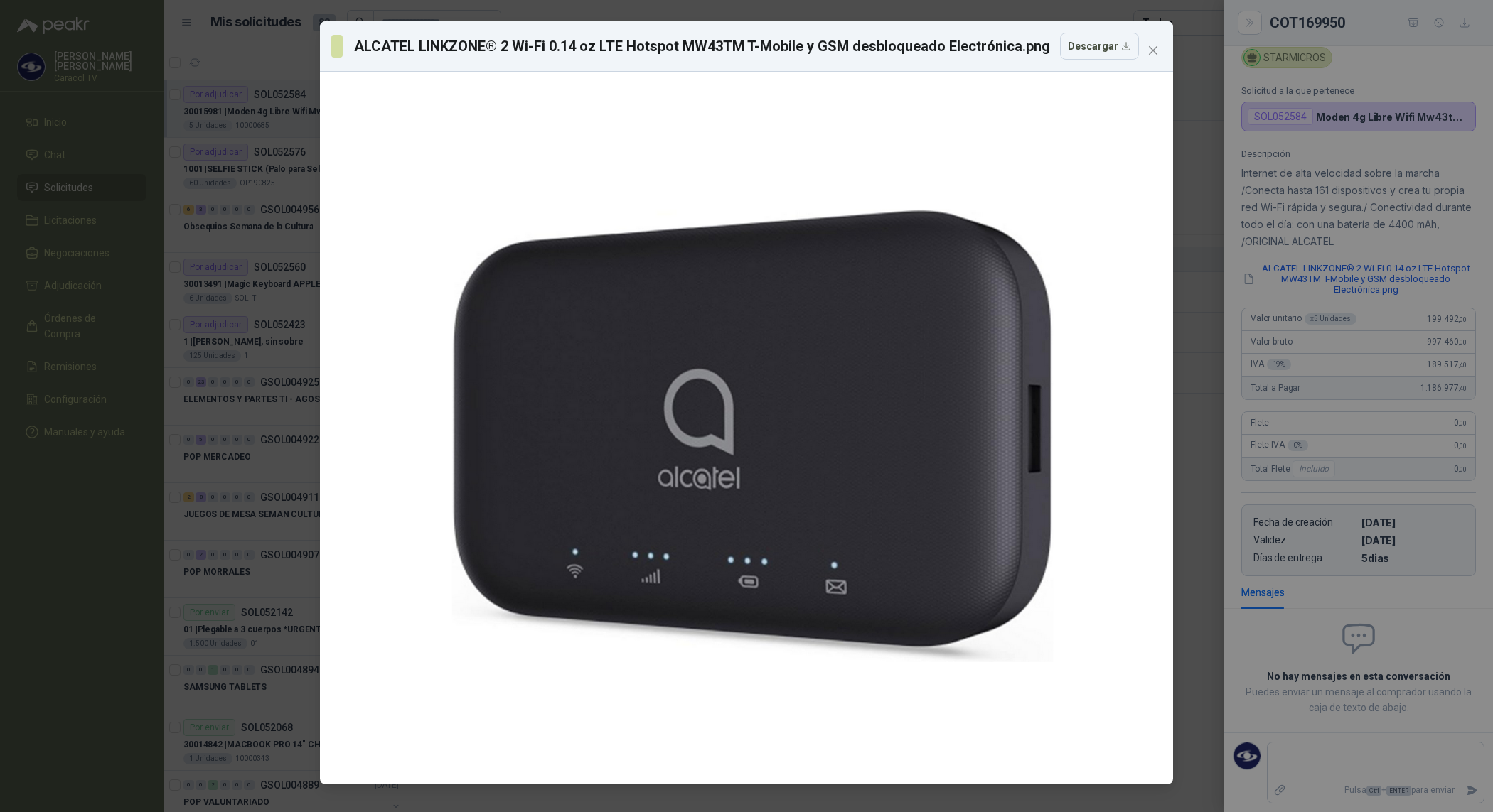
click at [1387, 213] on div "ALCATEL LINKZONE® 2 Wi-Fi 0.14 oz LTE Hotspot MW43TM T-Mobile y GSM desbloquead…" at bounding box center [746, 406] width 1493 height 812
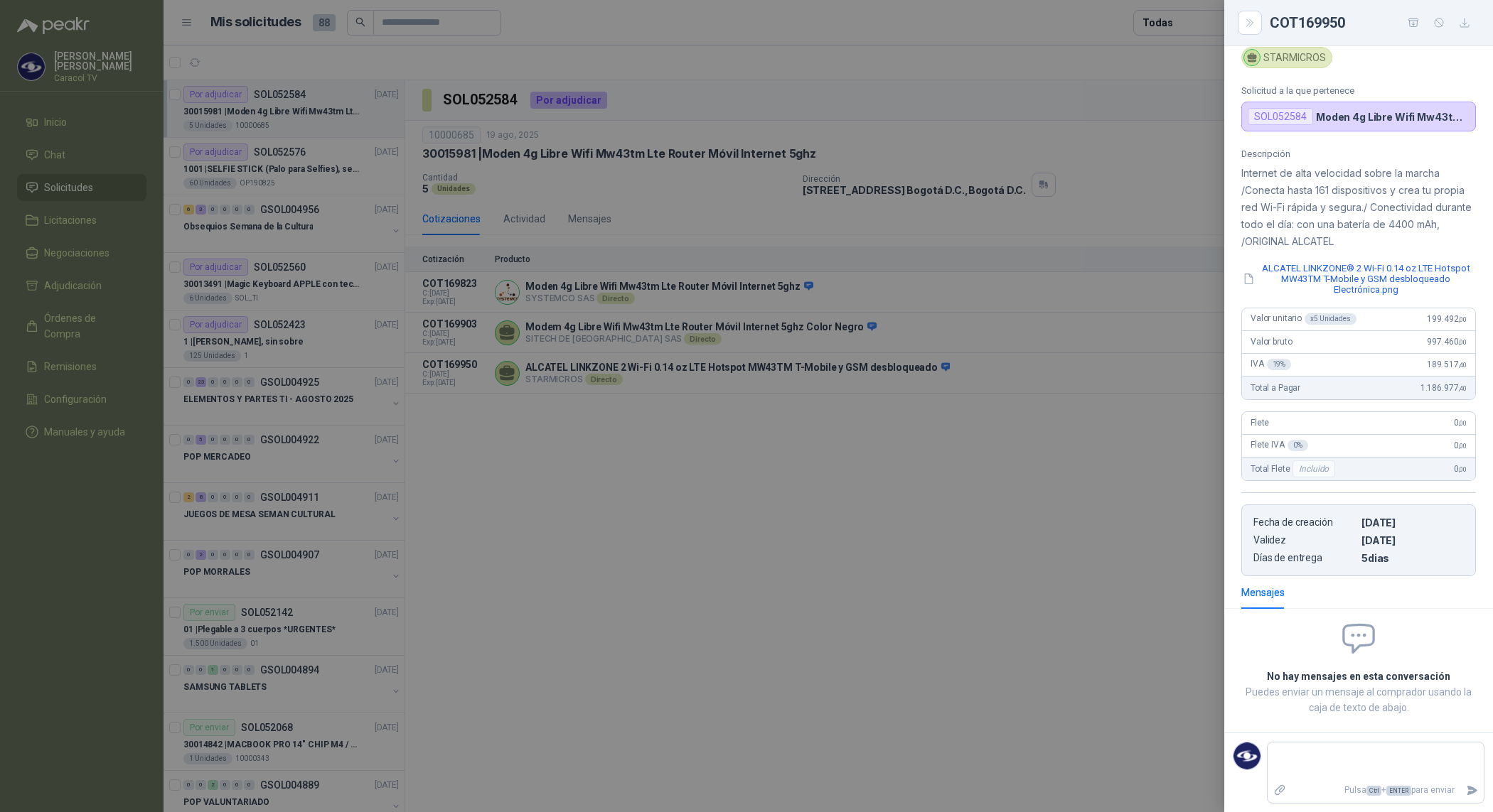
click at [730, 637] on div at bounding box center [746, 406] width 1493 height 812
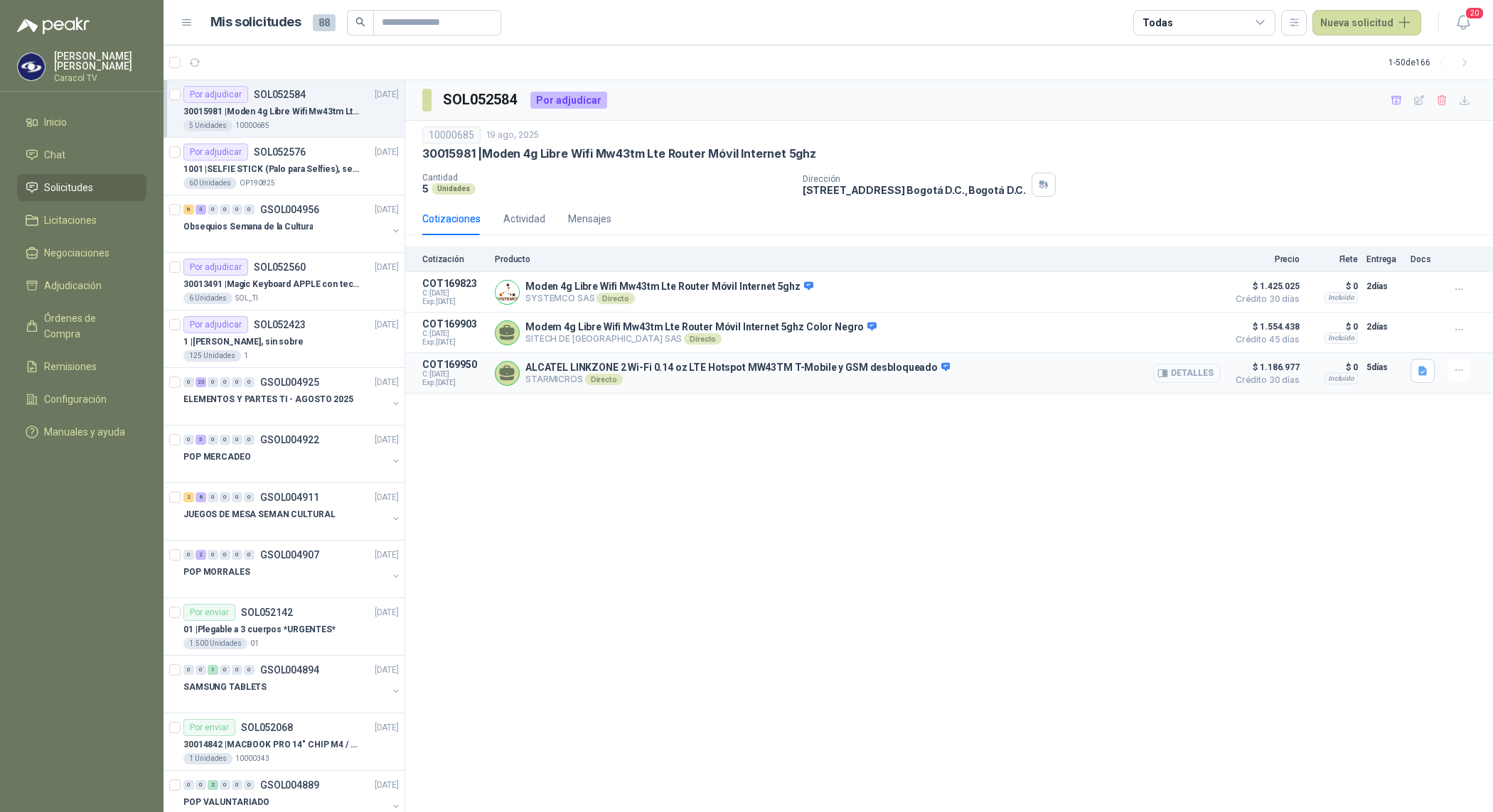
click at [1187, 377] on button "Detalles" at bounding box center [1186, 373] width 67 height 19
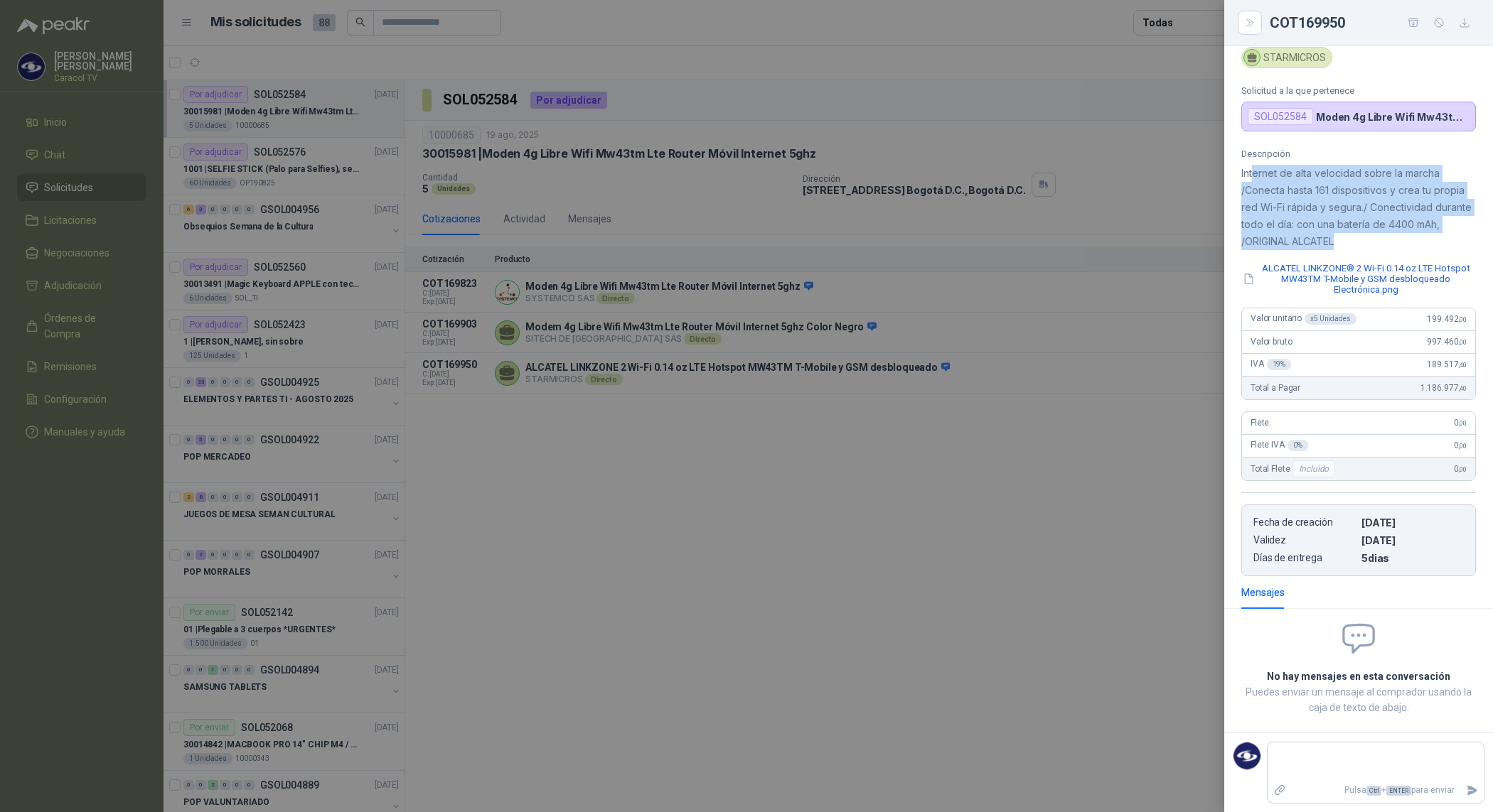
drag, startPoint x: 1252, startPoint y: 178, endPoint x: 1465, endPoint y: 246, distance: 223.6
click at [1465, 246] on div "Descripción Internet de alta velocidad sobre la marcha /Conecta hasta 161 dispo…" at bounding box center [1358, 362] width 268 height 428
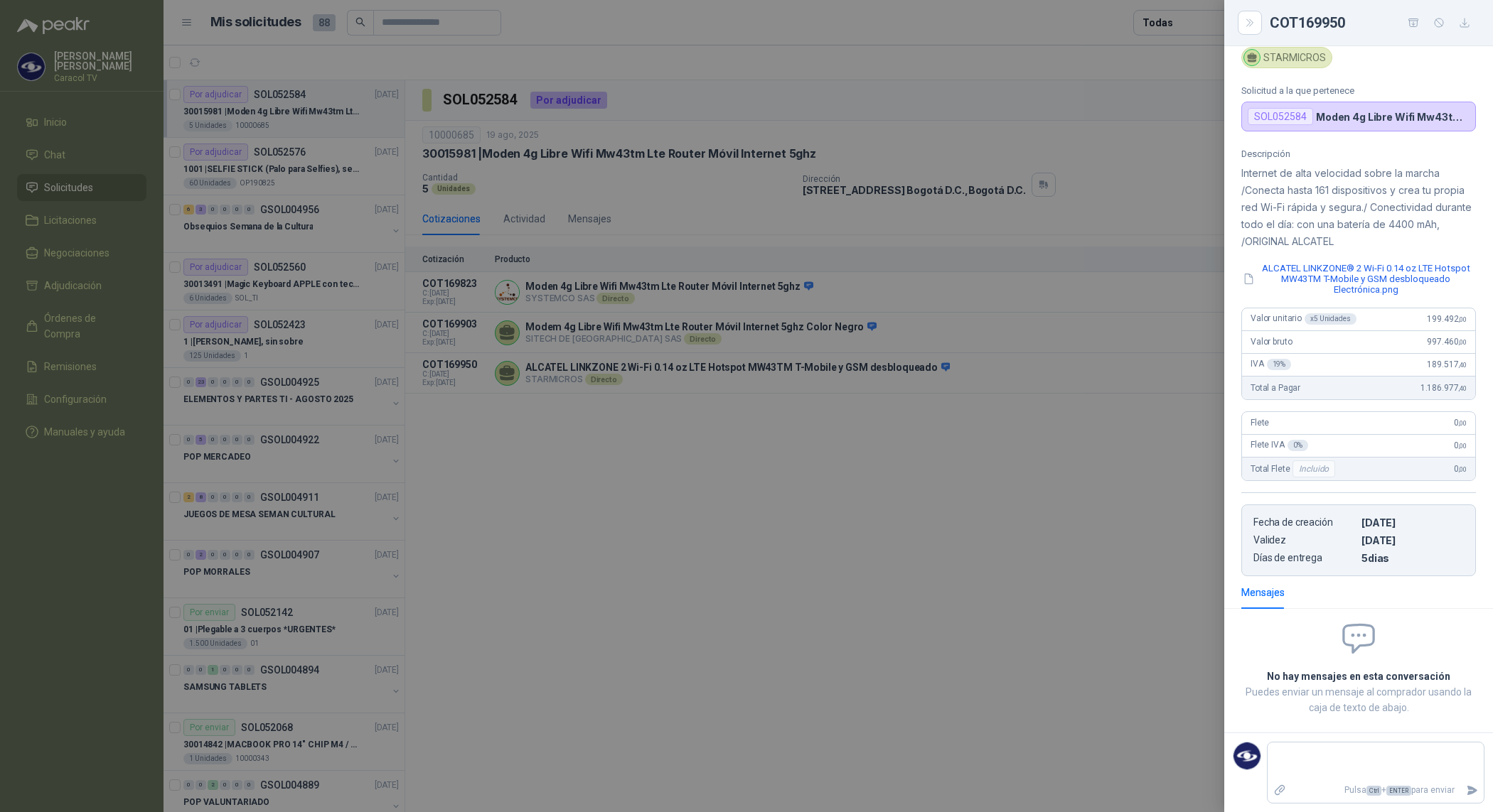
click at [1036, 513] on div at bounding box center [746, 406] width 1493 height 812
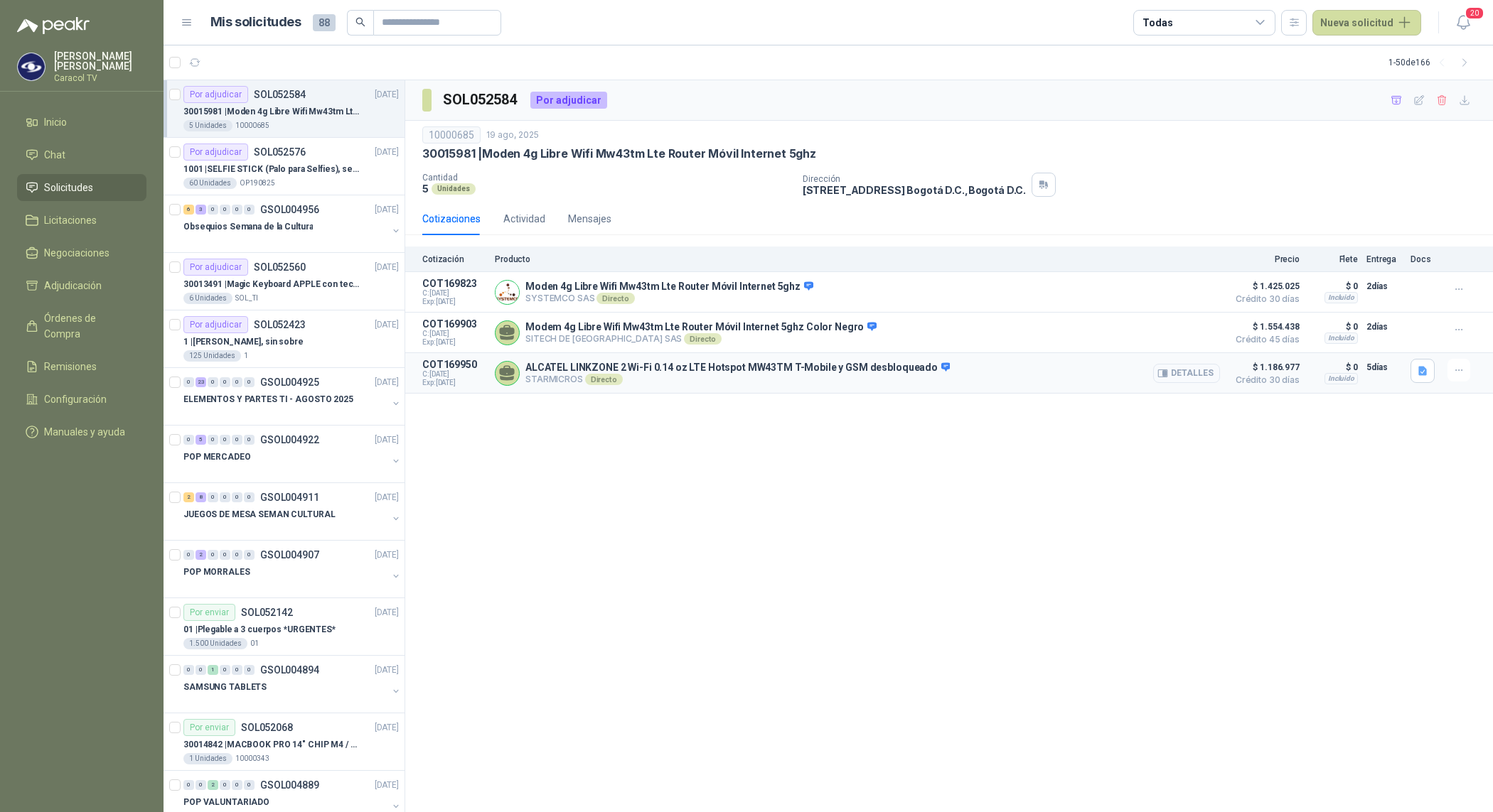
click at [1187, 377] on button "Detalles" at bounding box center [1186, 373] width 67 height 19
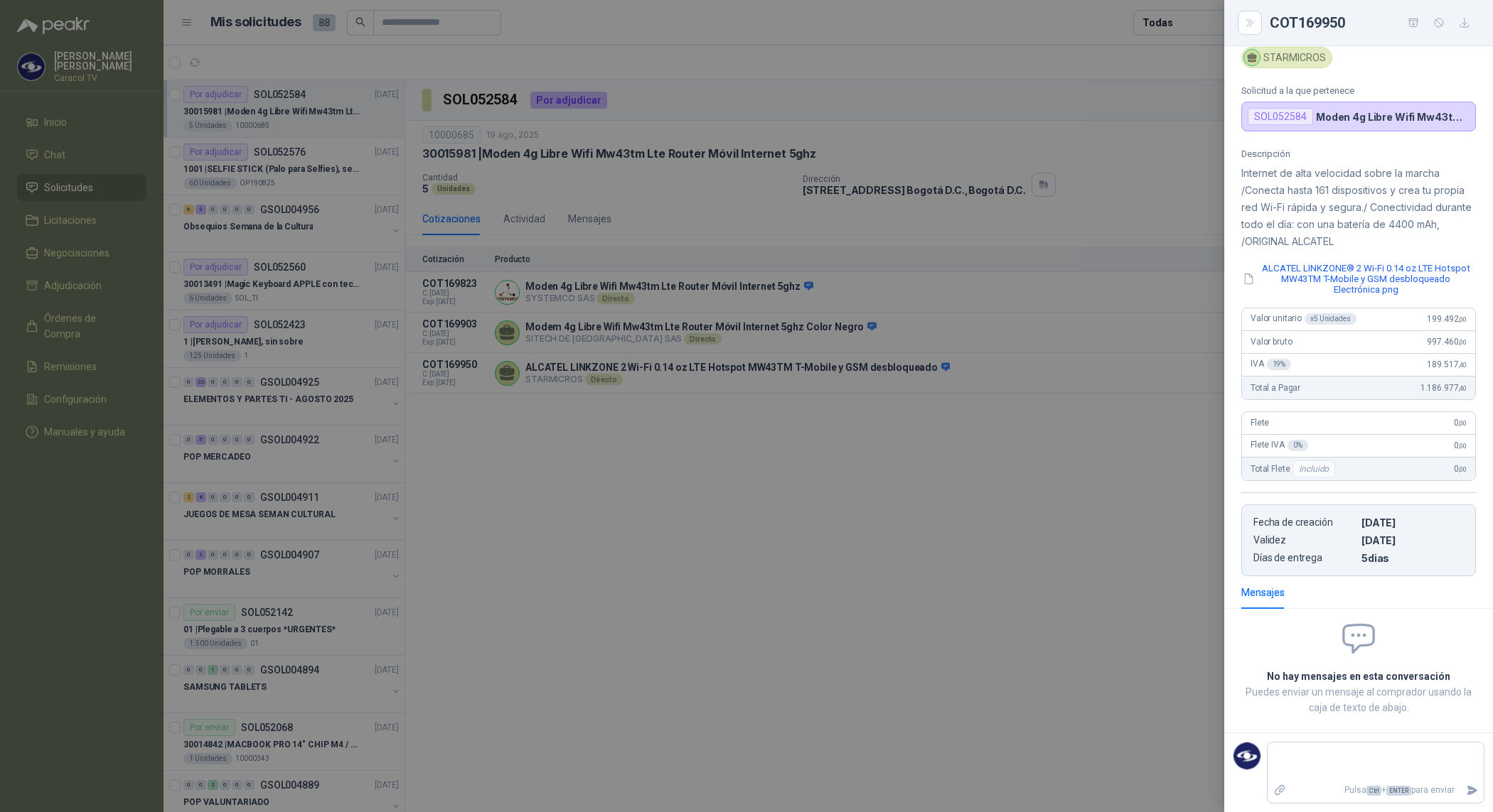
click at [805, 418] on div at bounding box center [746, 406] width 1493 height 812
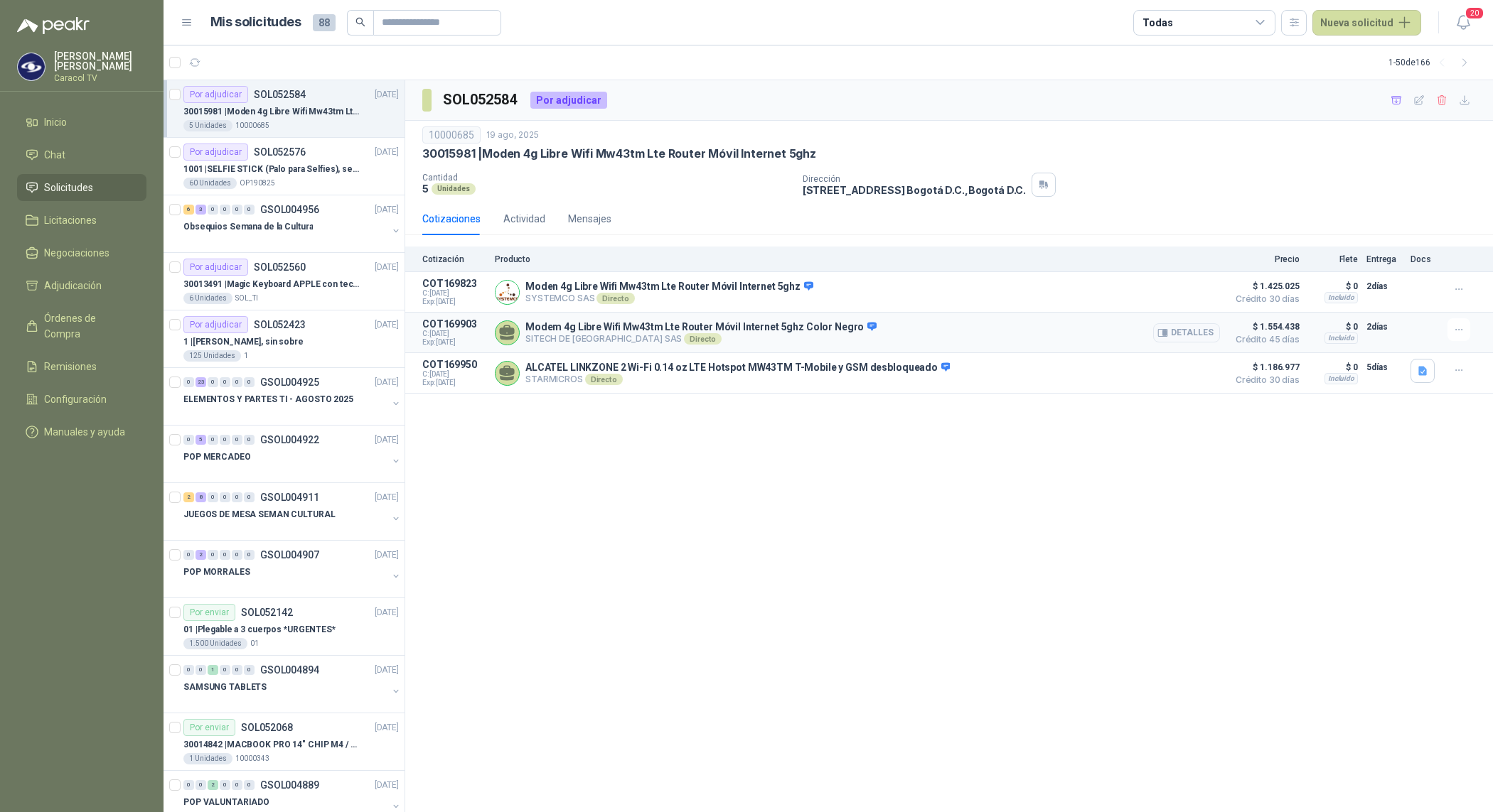
click at [818, 337] on p "SITECH DE COLOMBIA SAS Directo" at bounding box center [701, 339] width 351 height 12
click at [1184, 333] on button "Detalles" at bounding box center [1186, 333] width 67 height 19
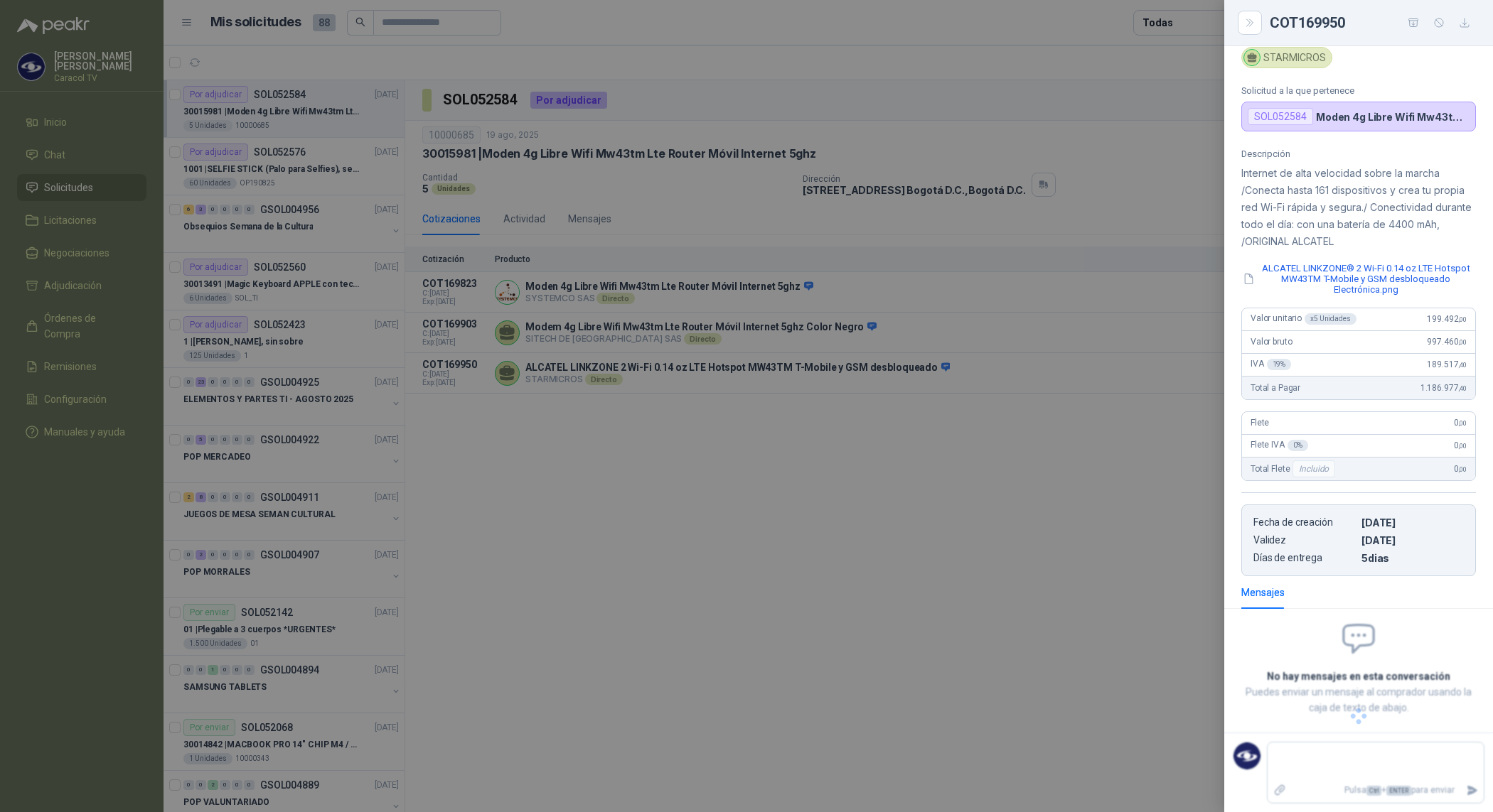
scroll to position [0, 0]
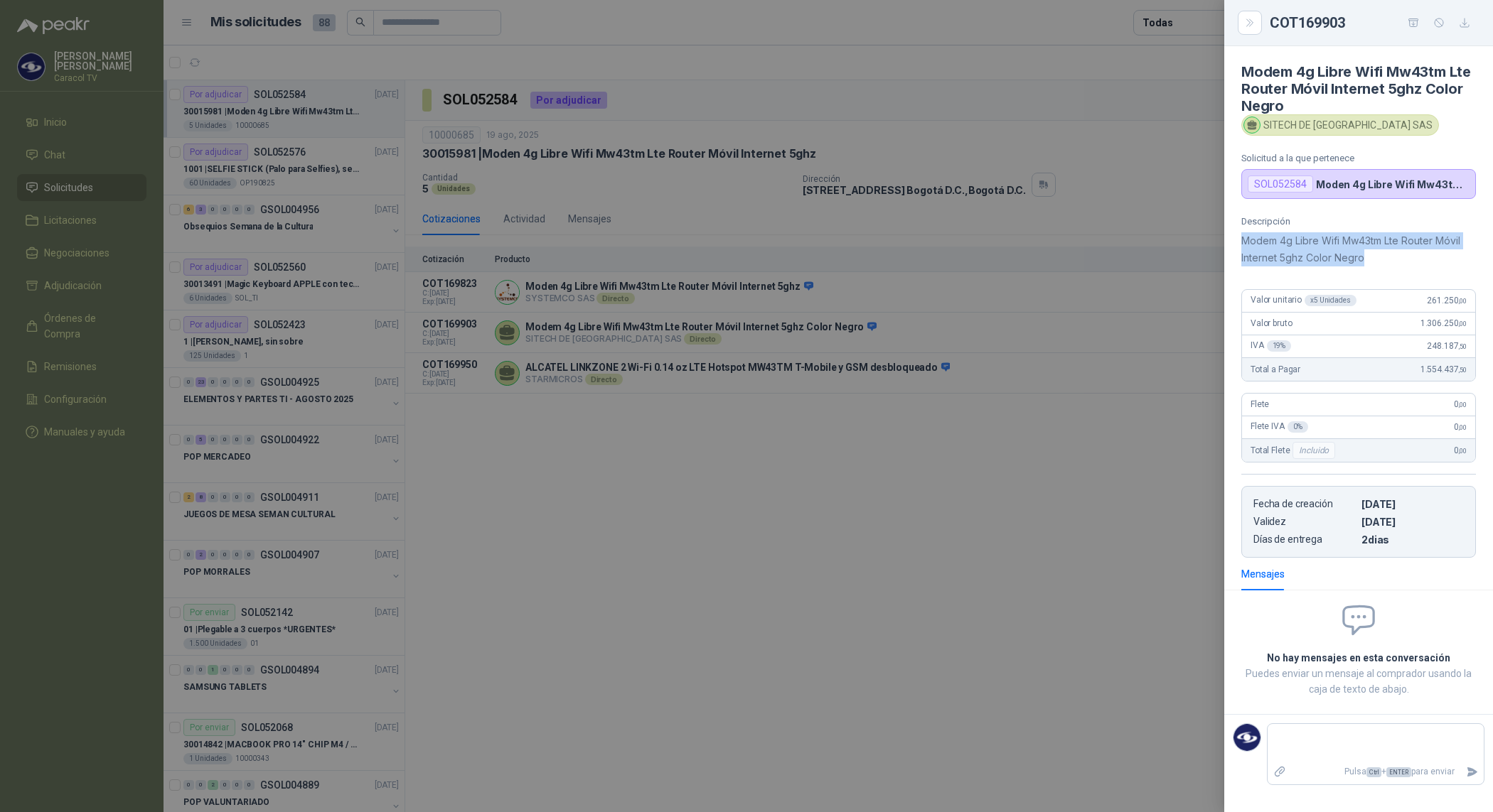
drag, startPoint x: 1389, startPoint y: 263, endPoint x: 1238, endPoint y: 242, distance: 152.5
click at [1238, 242] on div "Descripción Modem 4g Libre Wifi Mw43tm Lte Router Móvil Internet 5ghz Color Neg…" at bounding box center [1358, 387] width 268 height 342
click at [1306, 93] on h4 "Modem 4g Libre Wifi Mw43tm Lte Router Móvil Internet 5ghz Color Negro" at bounding box center [1358, 89] width 234 height 51
drag, startPoint x: 1396, startPoint y: 264, endPoint x: 1223, endPoint y: 246, distance: 173.9
click at [1224, 246] on div "Descripción Modem 4g Libre Wifi Mw43tm Lte Router Móvil Internet 5ghz Color Neg…" at bounding box center [1358, 387] width 268 height 342
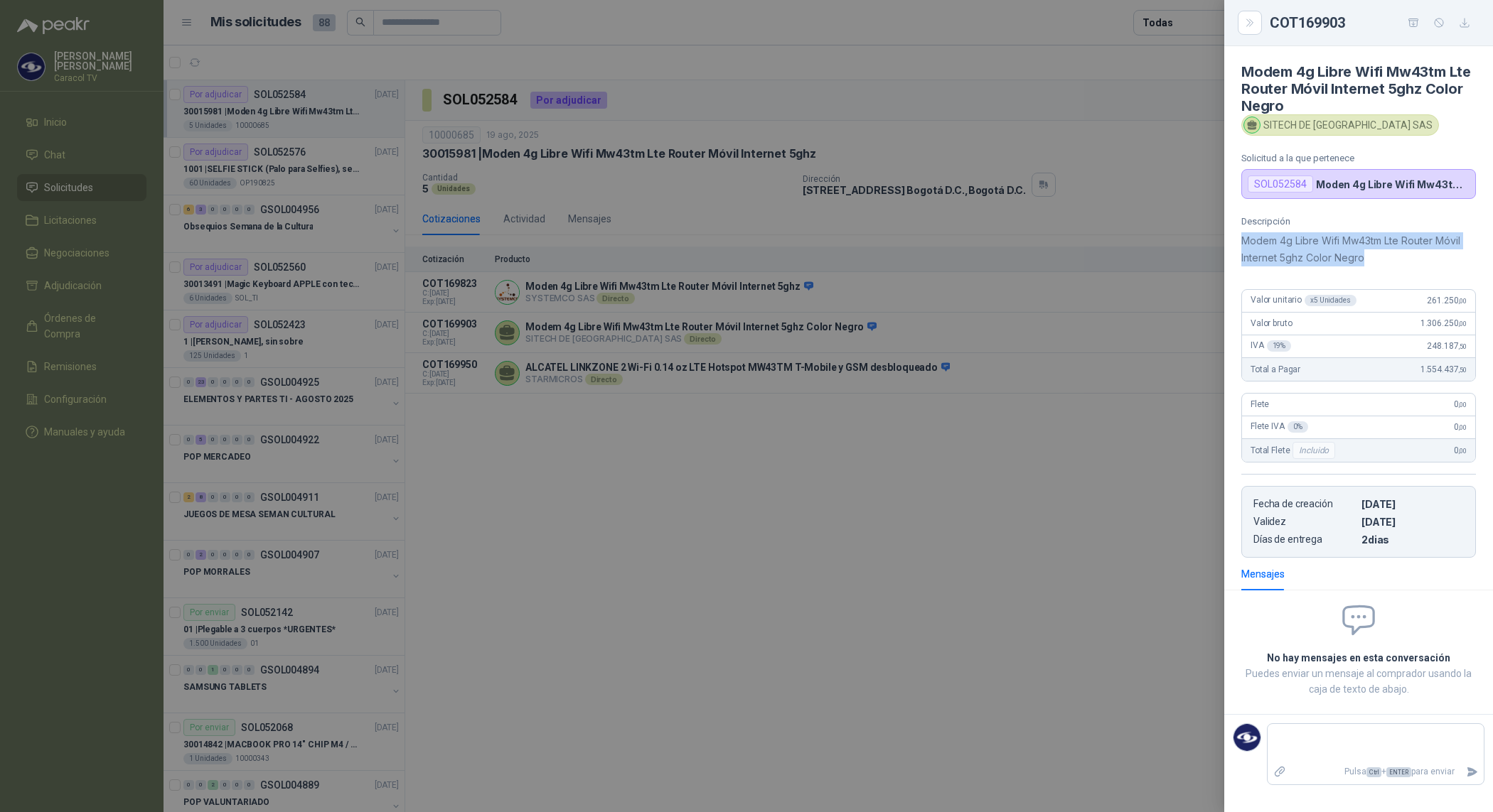
copy p "Modem 4g Libre Wifi Mw43tm Lte Router Móvil Internet 5ghz Color Negro"
click at [659, 466] on div at bounding box center [746, 406] width 1493 height 812
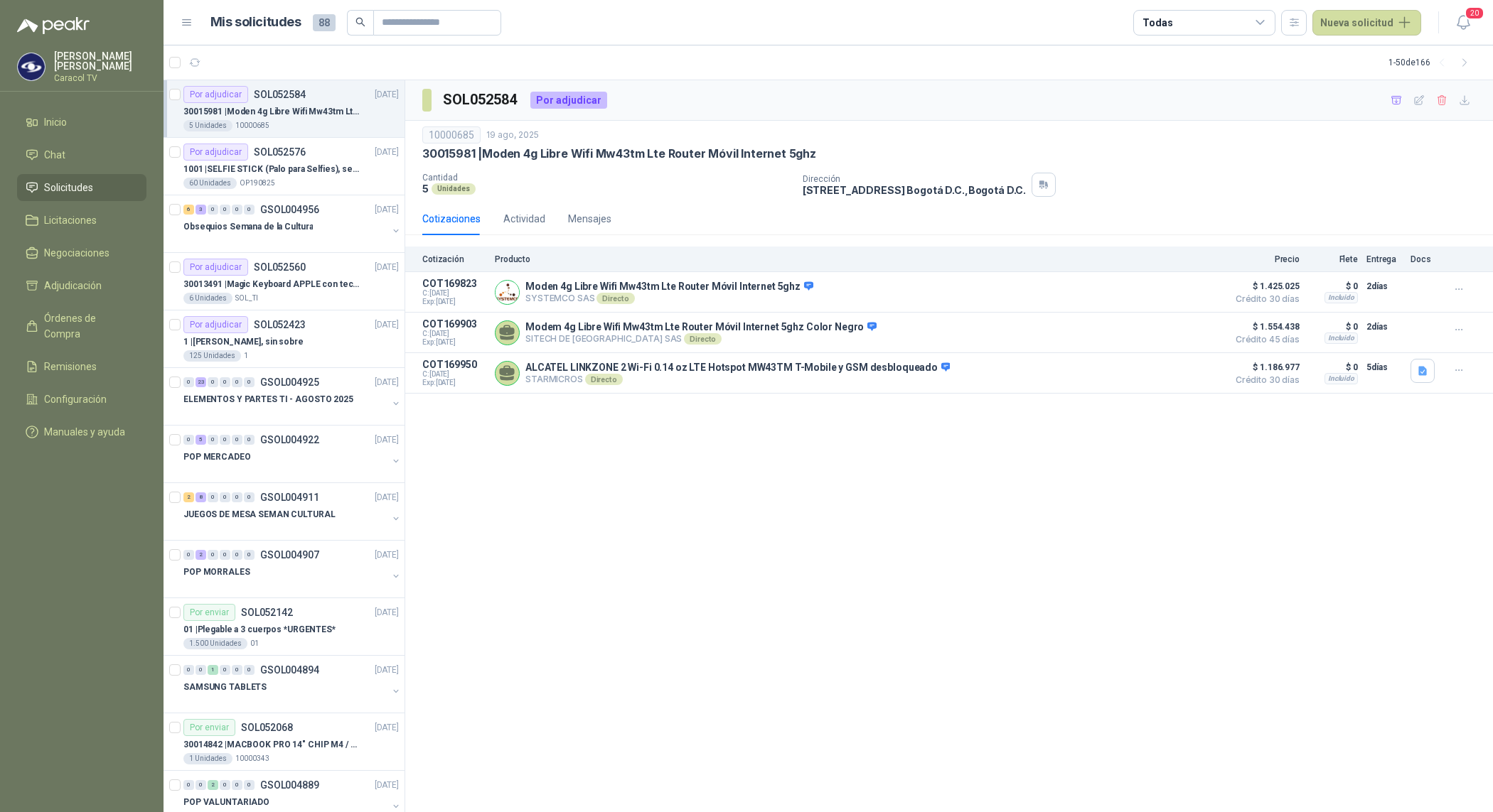
click at [1006, 432] on div "SOL052584 Por adjudicar 10000685 19 ago, 2025 30015981 | Moden 4g Libre Wifi Mw…" at bounding box center [949, 446] width 1088 height 732
click at [1400, 96] on icon "button" at bounding box center [1396, 100] width 10 height 8
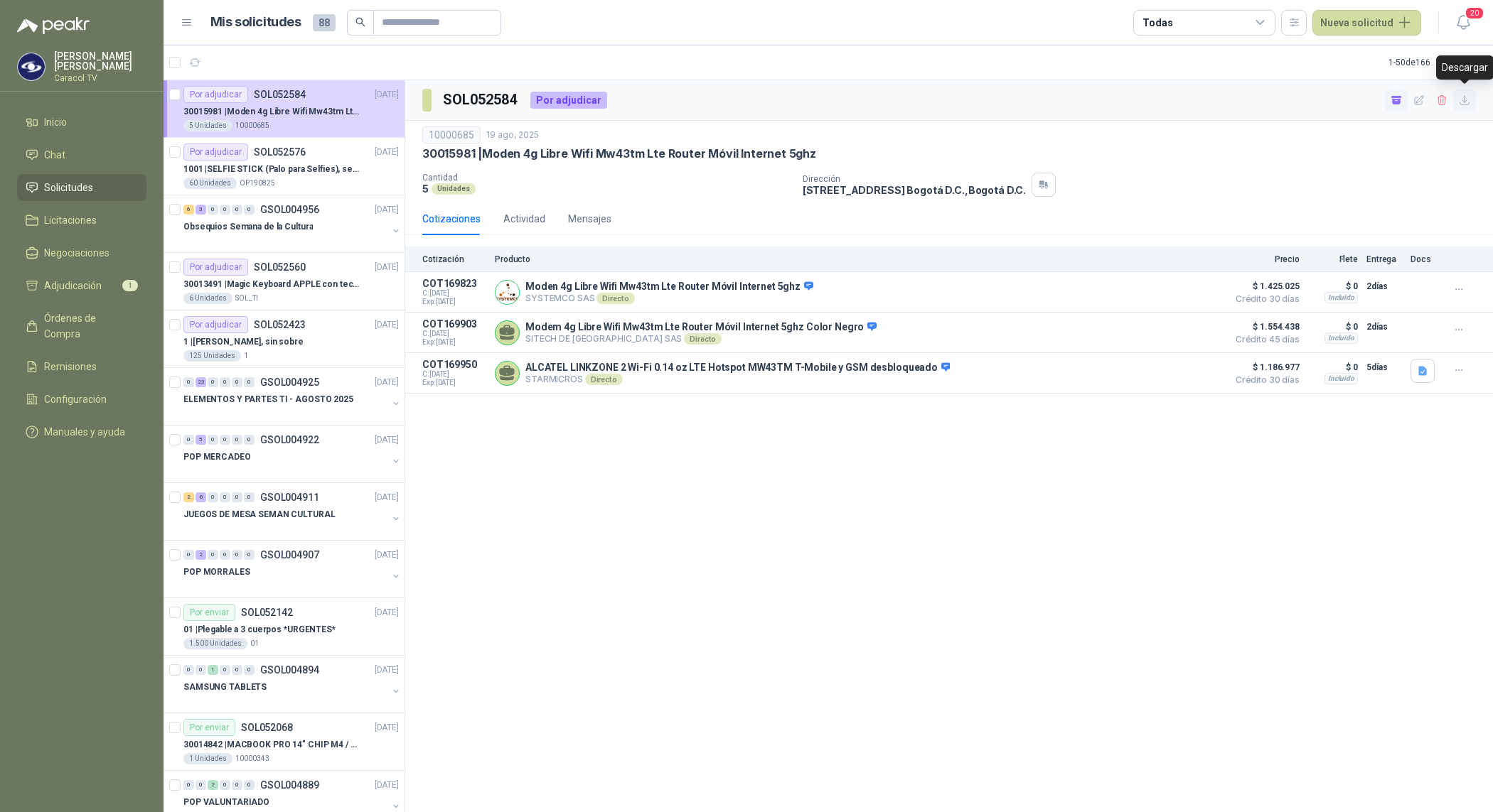
click at [1456, 107] on button "button" at bounding box center [1464, 100] width 22 height 22
click at [862, 647] on div "SOL052584 Por adjudicar 10000685 19 ago, 2025 30015981 | Moden 4g Libre Wifi Mw…" at bounding box center [949, 446] width 1088 height 732
click at [22, 285] on link "Adjudicación 1" at bounding box center [81, 285] width 129 height 27
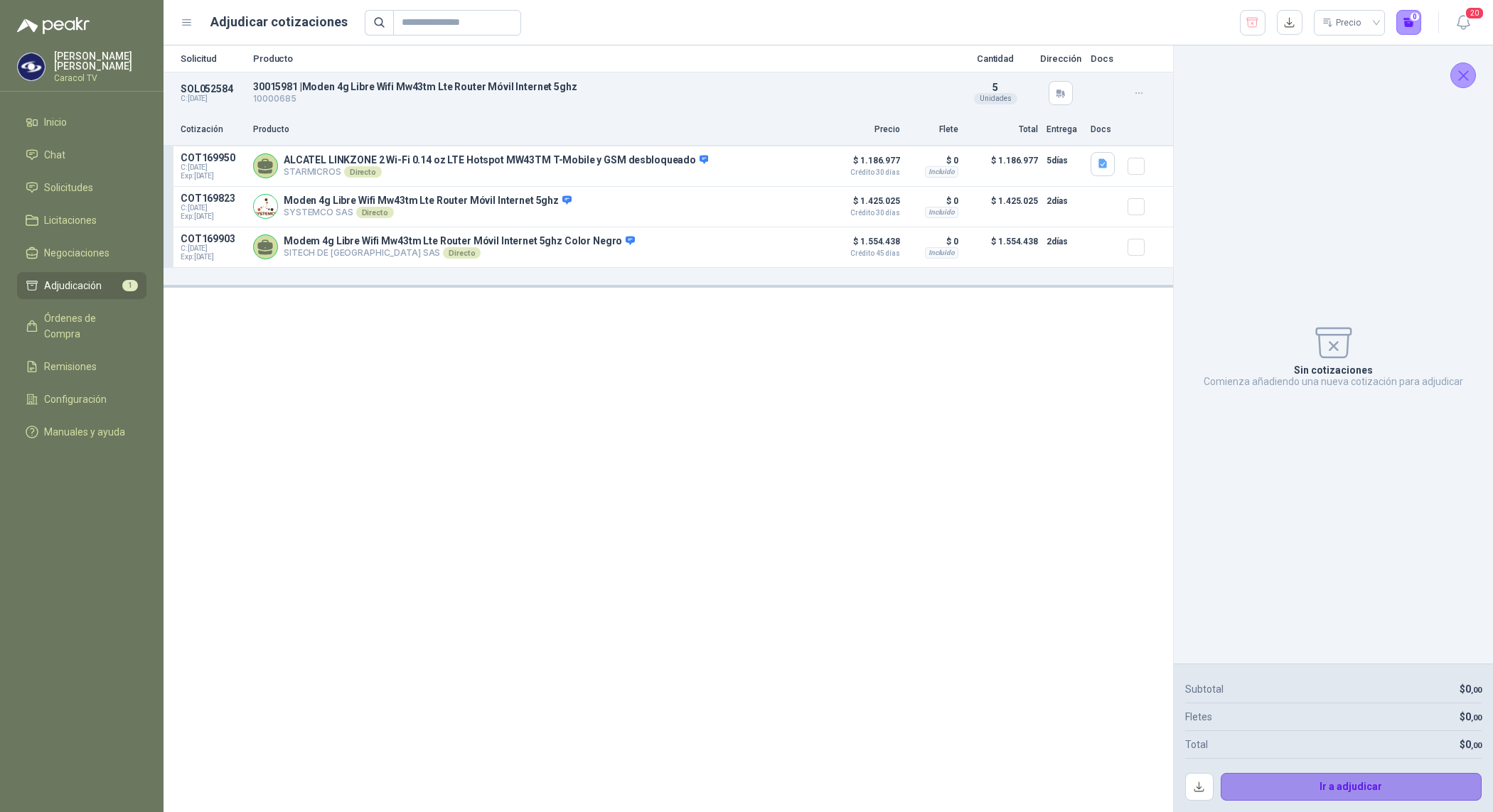
click at [1351, 790] on button "Ir a adjudicar" at bounding box center [1351, 787] width 261 height 29
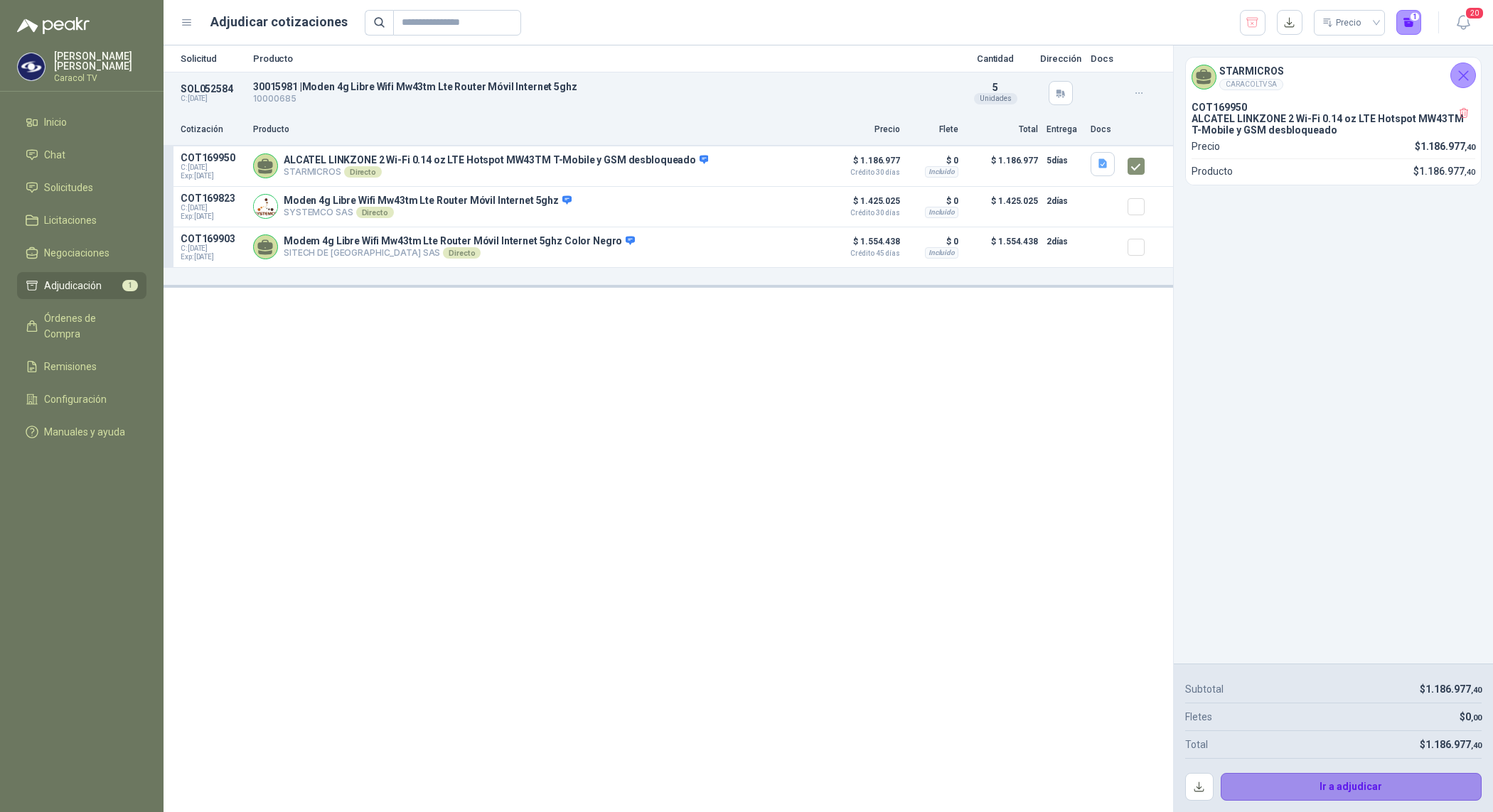
click at [1292, 790] on button "Ir a adjudicar" at bounding box center [1351, 787] width 261 height 29
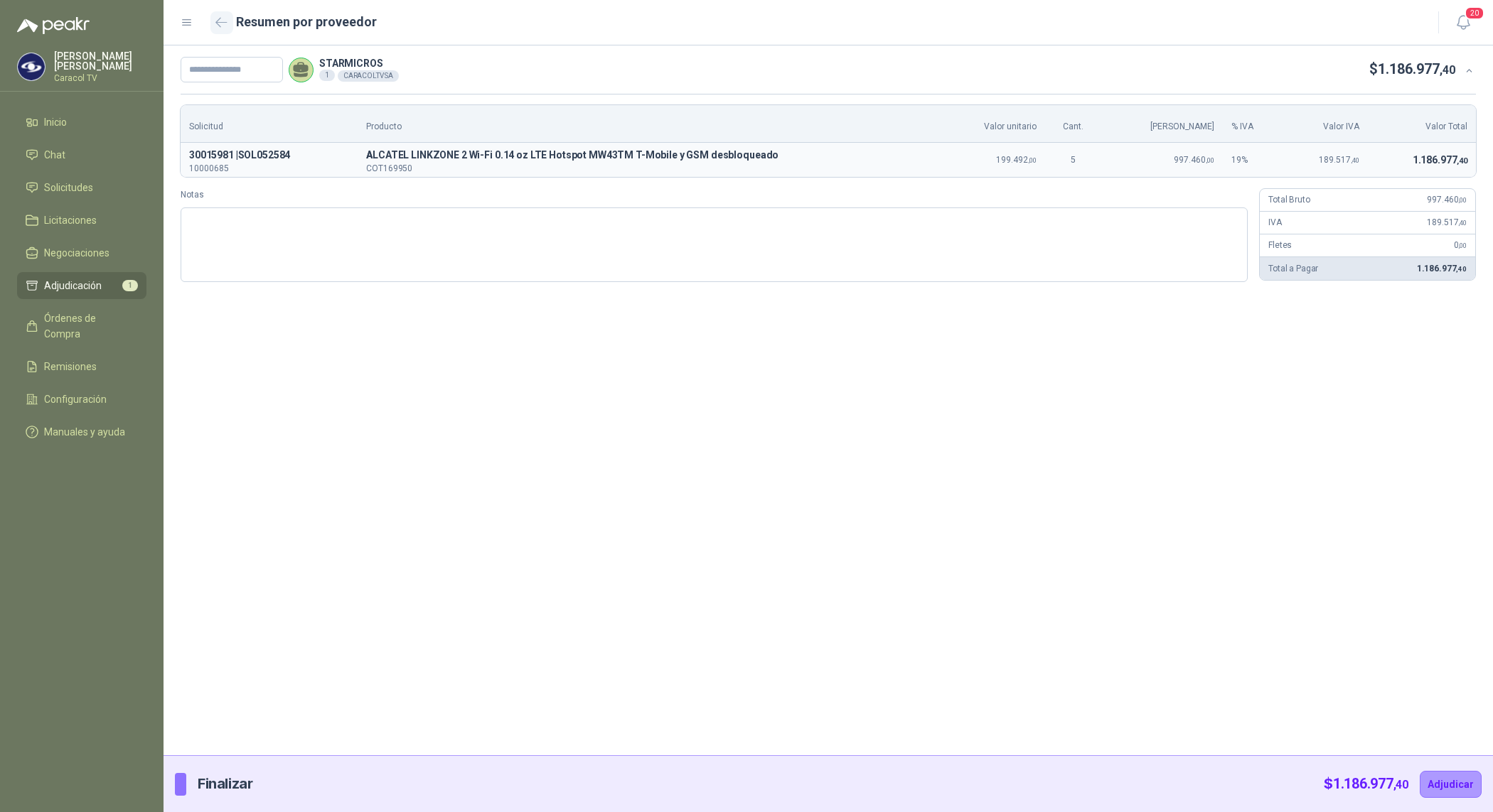
click at [210, 26] on button "button" at bounding box center [221, 22] width 22 height 22
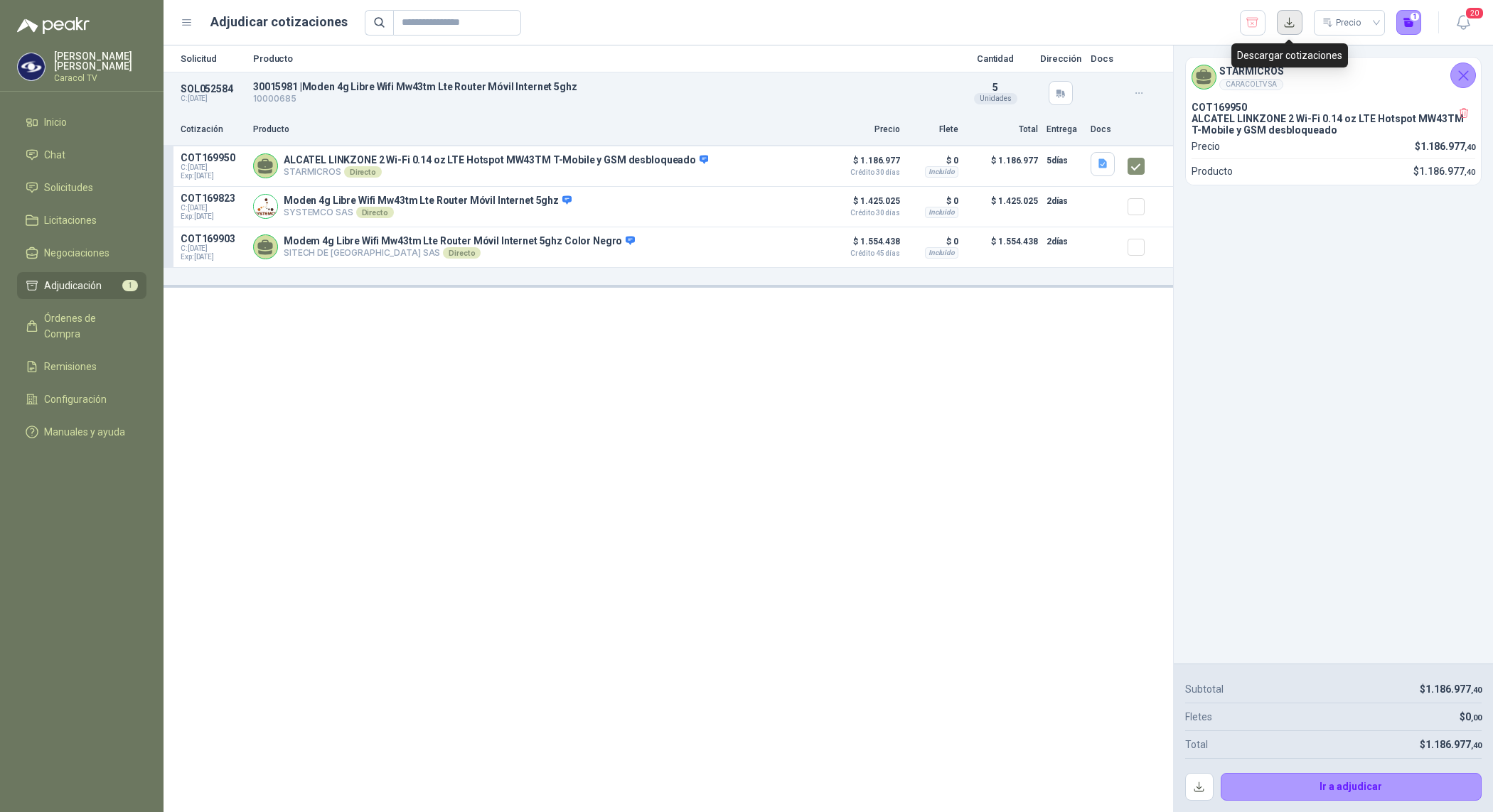
click at [1300, 20] on button "button" at bounding box center [1289, 22] width 26 height 26
drag, startPoint x: 1242, startPoint y: 541, endPoint x: 1273, endPoint y: 587, distance: 55.5
click at [1242, 541] on div "STARMICROS CARACOLTV SA COT169950 ALCATEL LINKZONE 2 Wi-Fi 0.14 oz LTE Hotspot …" at bounding box center [1333, 354] width 319 height 618
click at [1358, 790] on button "Ir a adjudicar" at bounding box center [1351, 787] width 261 height 29
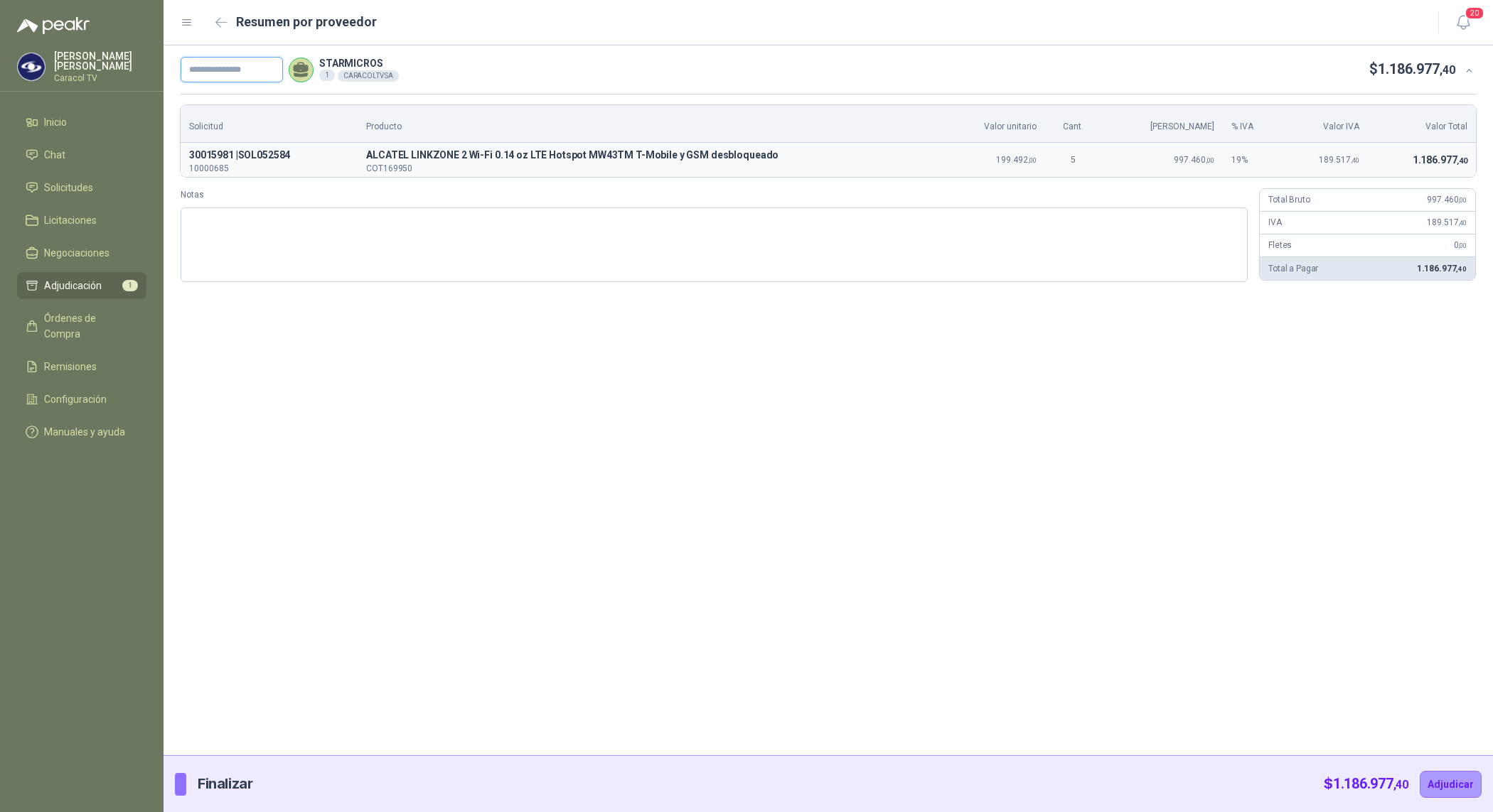
click at [254, 77] on input "text" at bounding box center [231, 70] width 102 height 26
paste input "**********"
type input "**********"
click at [1457, 783] on button "Adjudicar" at bounding box center [1450, 784] width 62 height 27
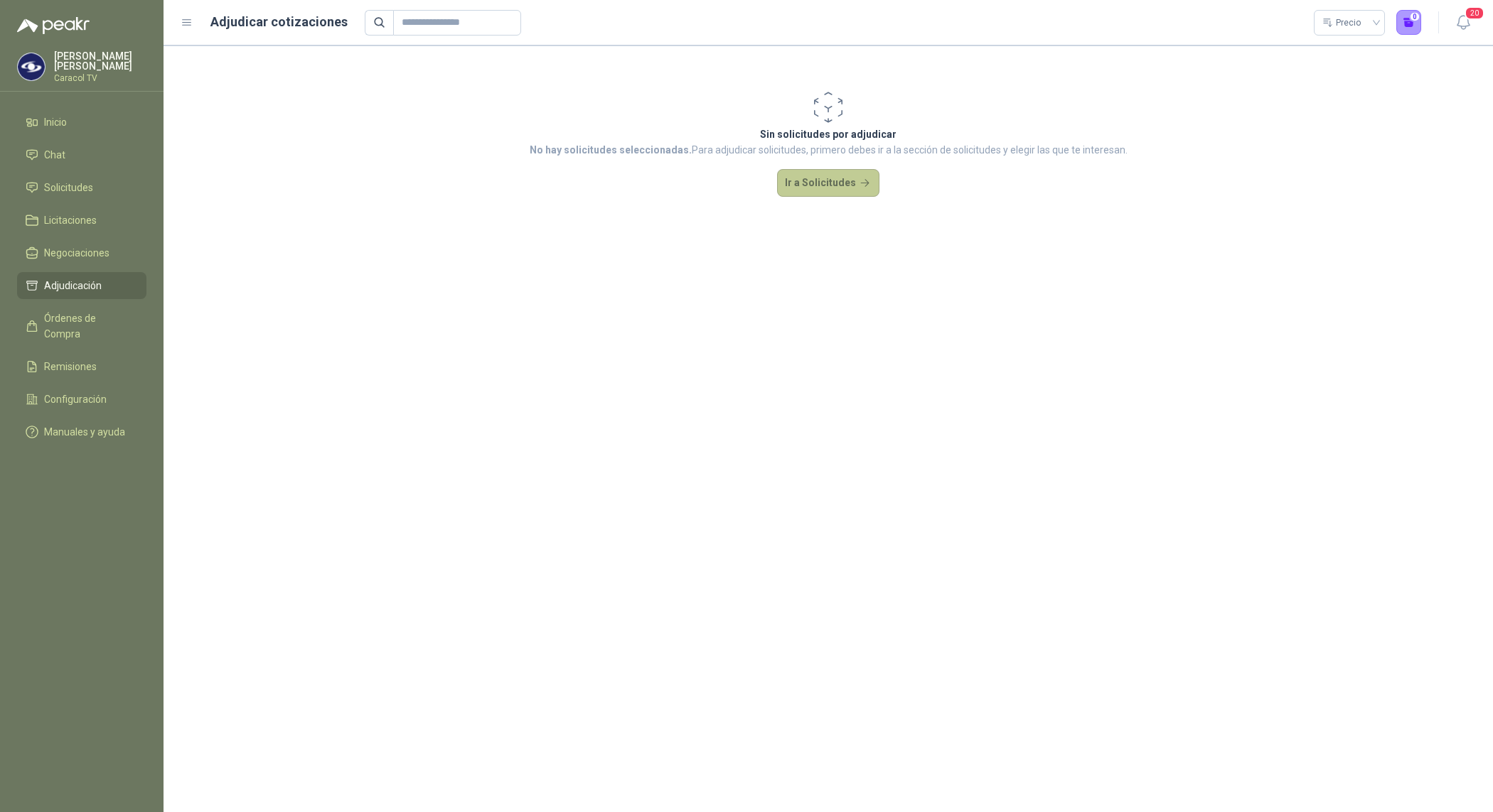
click at [856, 176] on button "Ir a Solicitudes" at bounding box center [828, 183] width 102 height 29
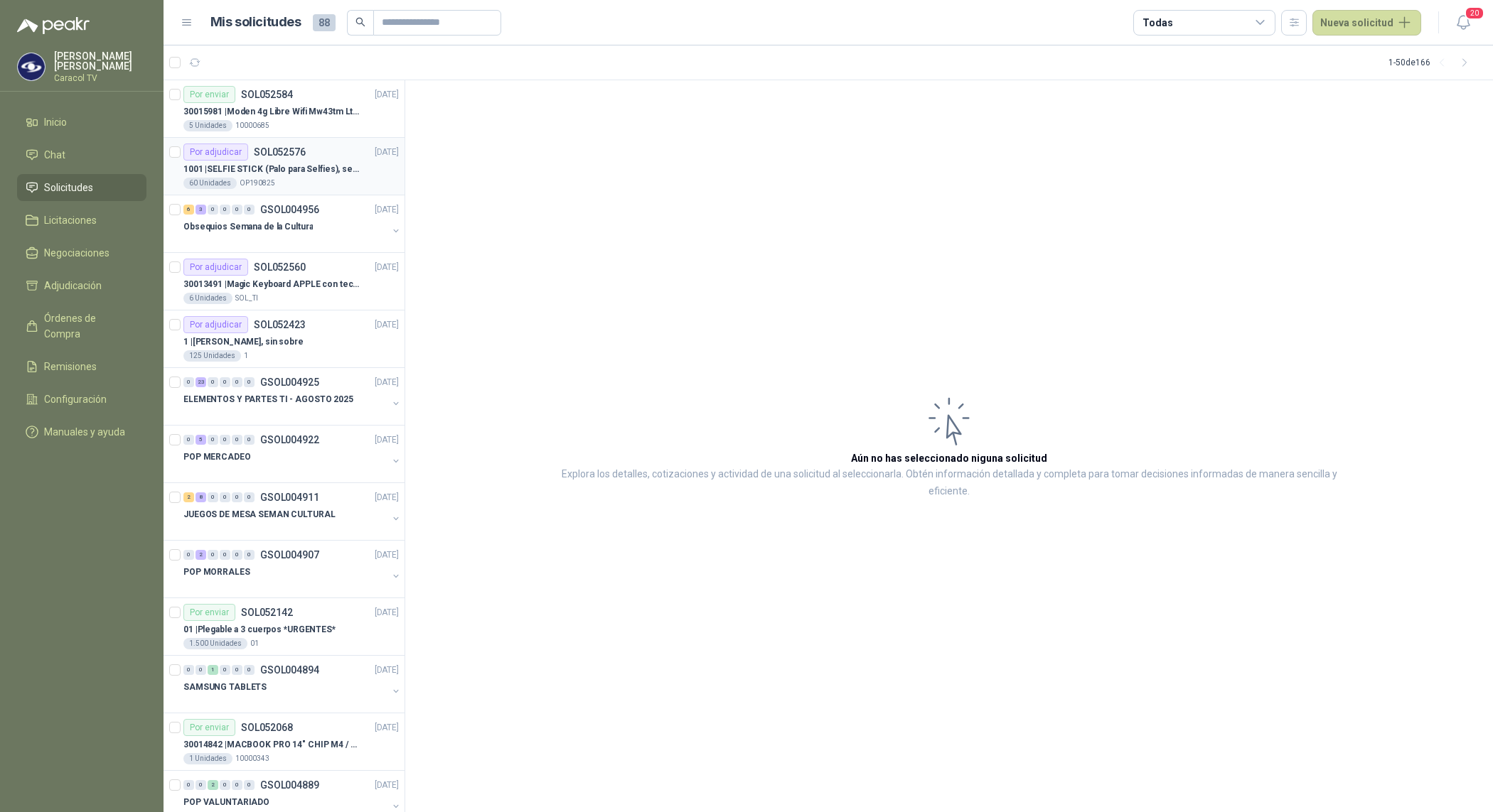
click at [306, 164] on p "1001 | SELFIE STICK (Palo para Selfies), segun link adjunto" at bounding box center [272, 169] width 177 height 13
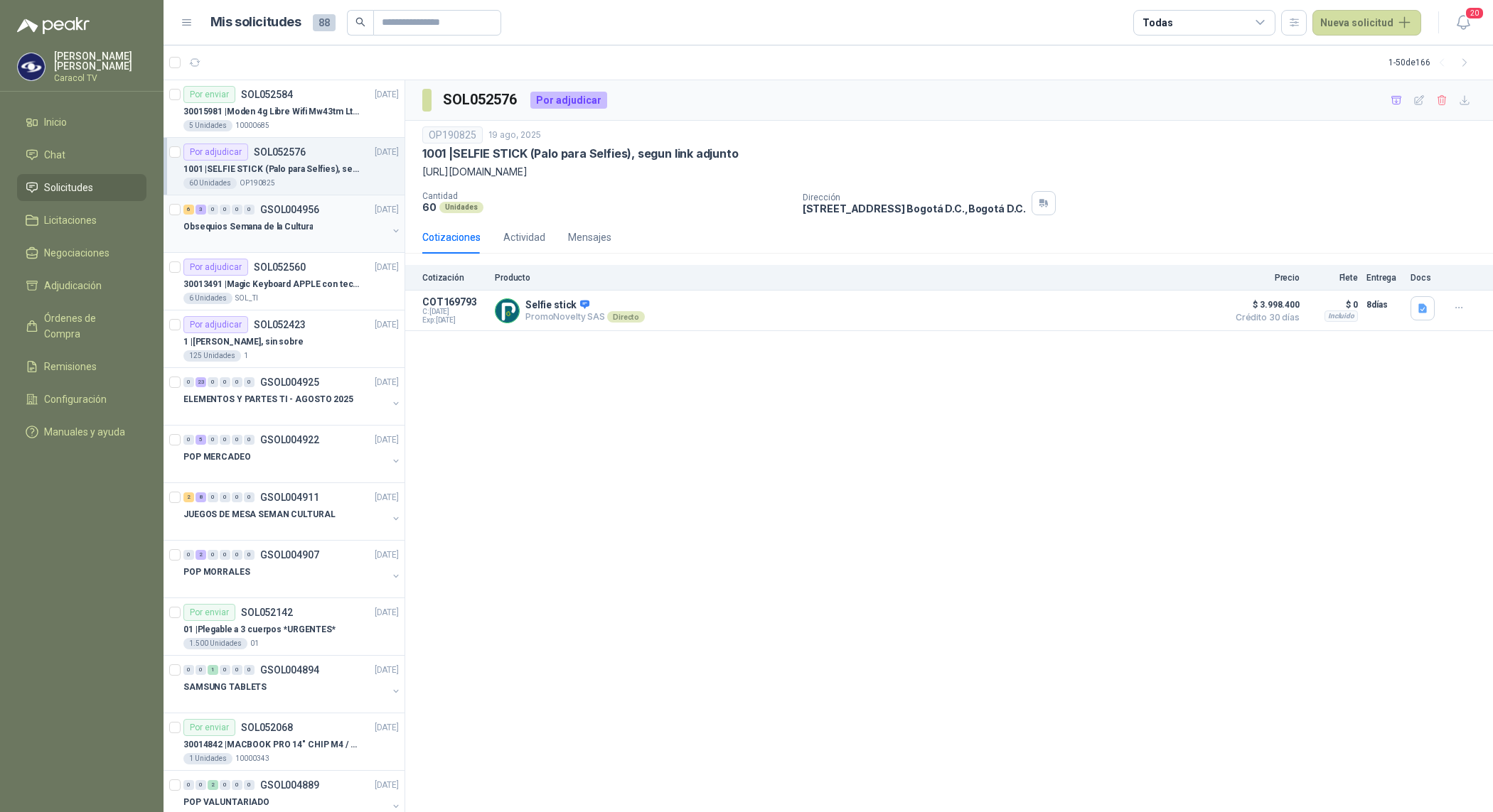
click at [295, 231] on p "Obsequios Semana de la Cultura" at bounding box center [248, 227] width 129 height 13
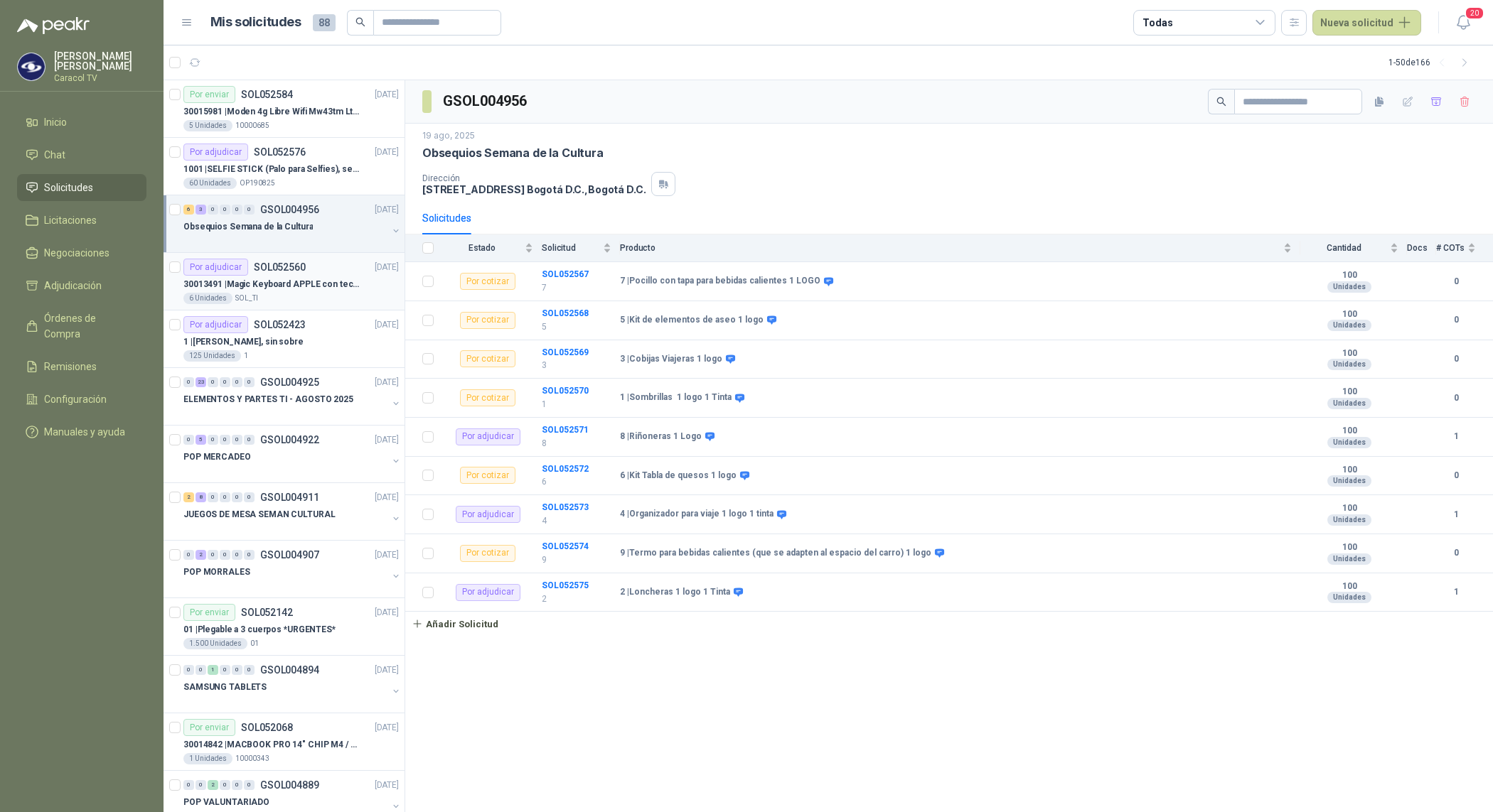
click at [313, 289] on p "30013491 | Magic Keyboard APPLE con teclado númerico en Español Plateado" at bounding box center [272, 284] width 177 height 13
